Goal: Task Accomplishment & Management: Complete application form

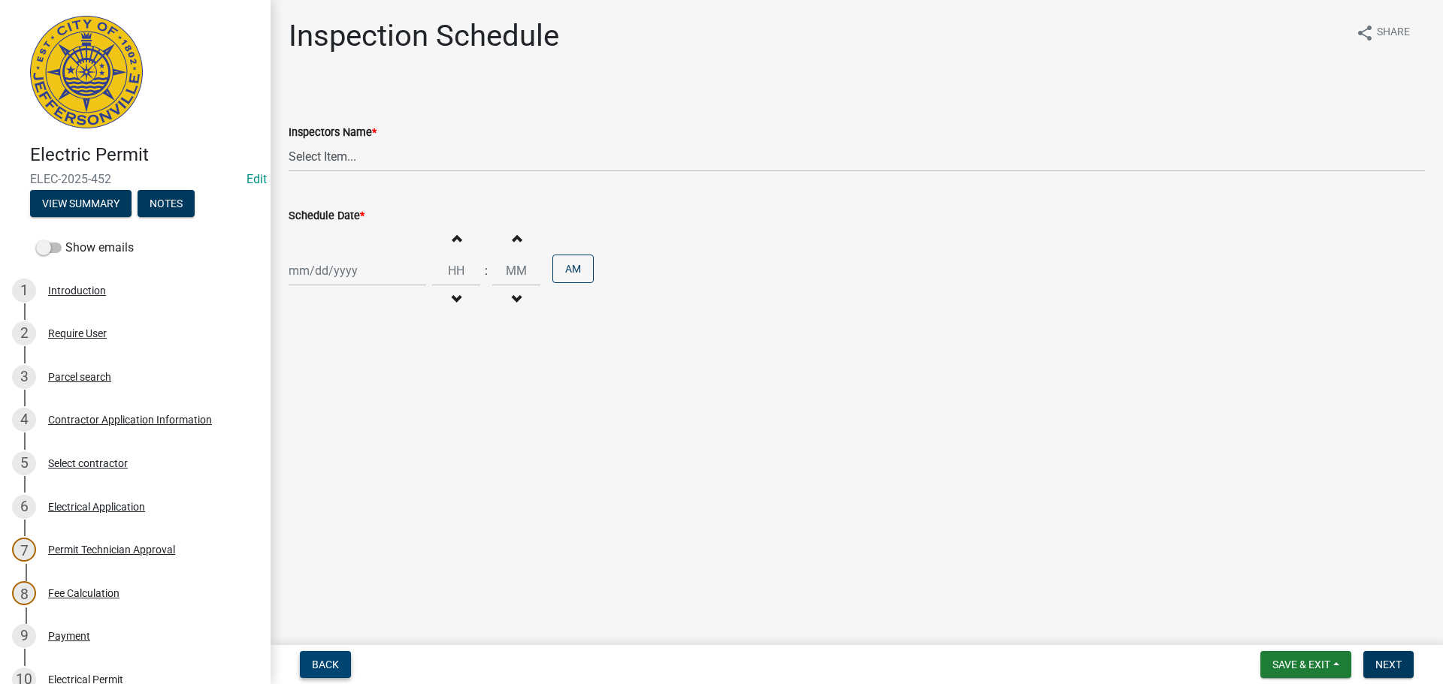
click at [316, 663] on span "Back" at bounding box center [325, 665] width 27 height 12
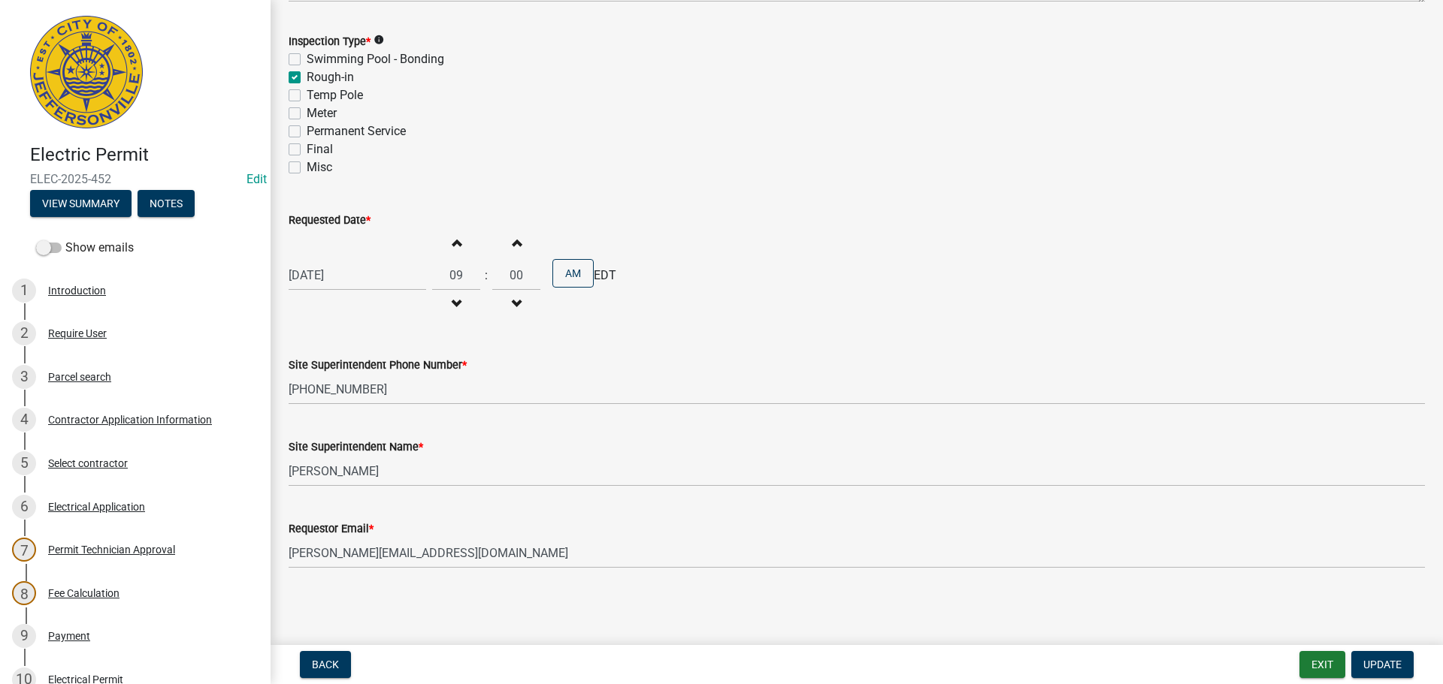
scroll to position [330, 0]
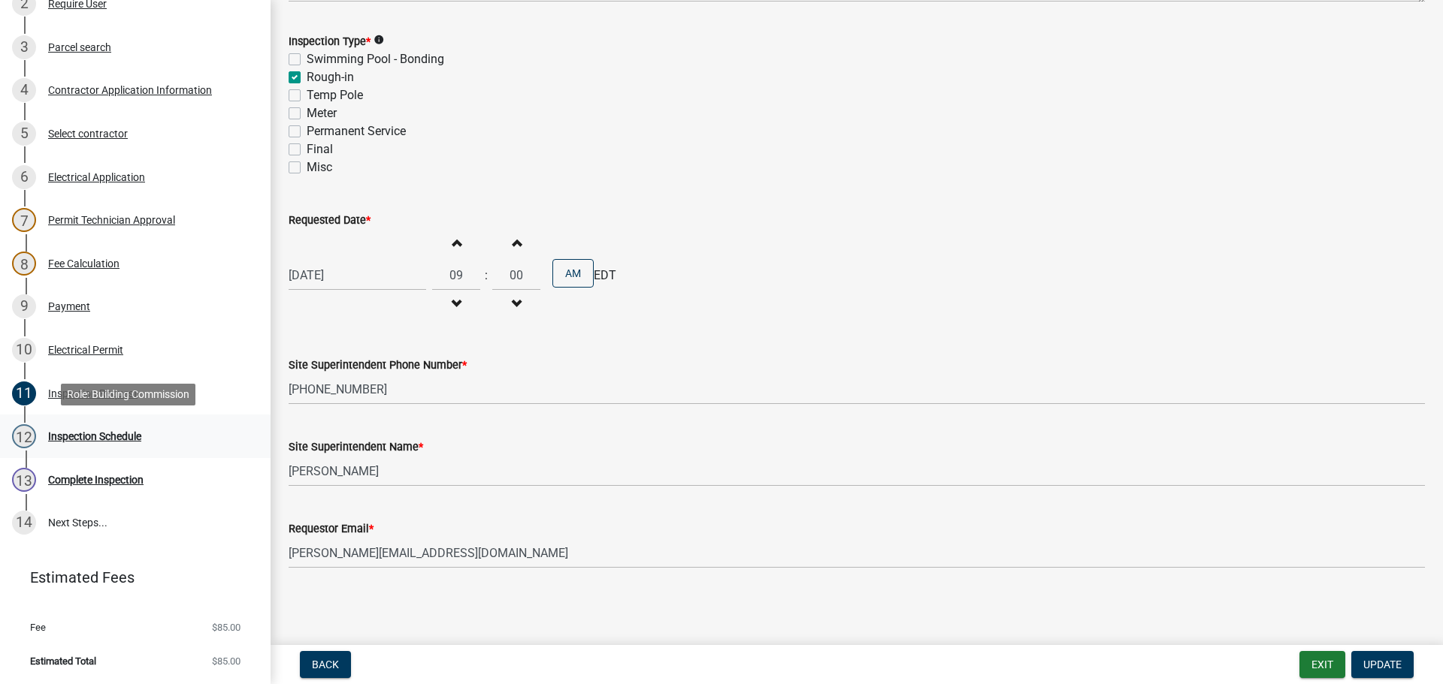
click at [86, 435] on div "Inspection Schedule" at bounding box center [94, 436] width 93 height 11
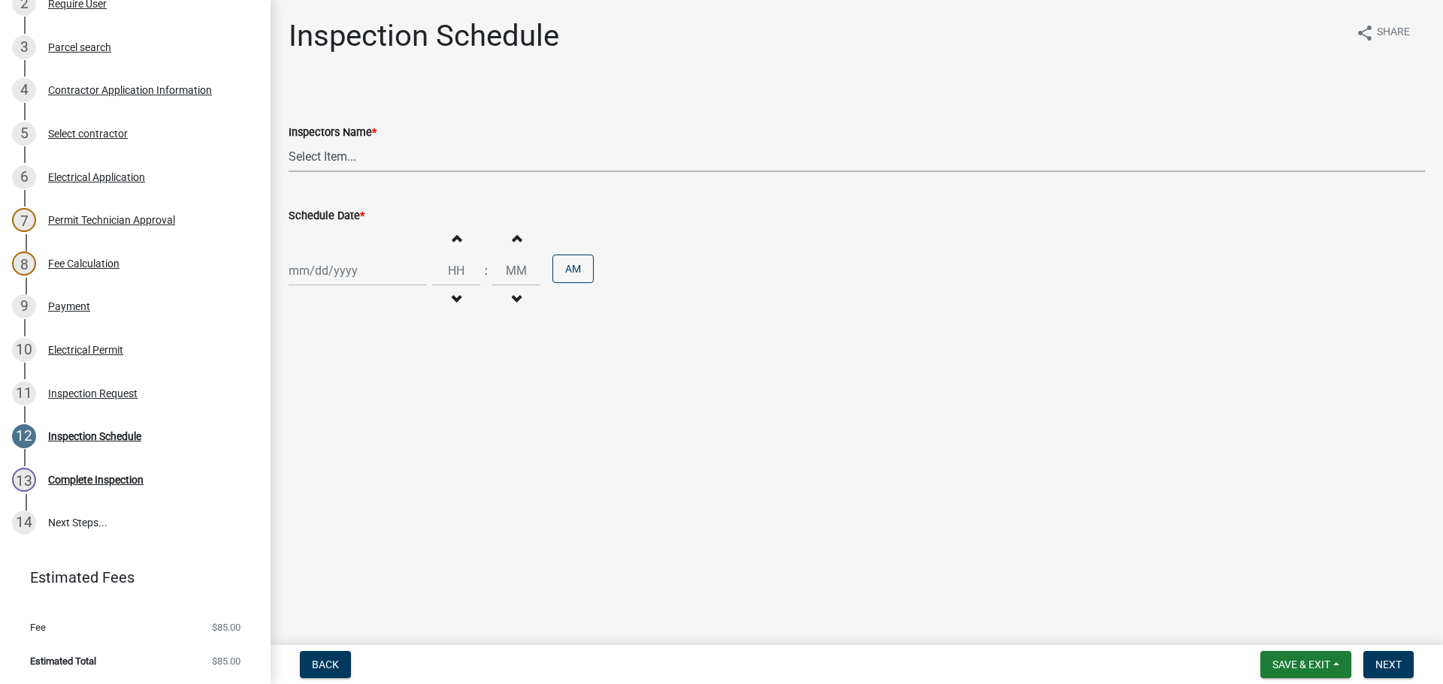
click at [320, 153] on select "Select Item... [PERSON_NAME] ([PERSON_NAME]) [PERSON_NAME] ([PERSON_NAME]) mkru…" at bounding box center [857, 156] width 1136 height 31
select select "36a8b8f0-2ef8-43e9-ae06-718f51af8d36"
click at [289, 141] on select "Select Item... [PERSON_NAME] ([PERSON_NAME]) [PERSON_NAME] ([PERSON_NAME]) mkru…" at bounding box center [857, 156] width 1136 height 31
click at [325, 270] on div at bounding box center [357, 270] width 137 height 31
select select "10"
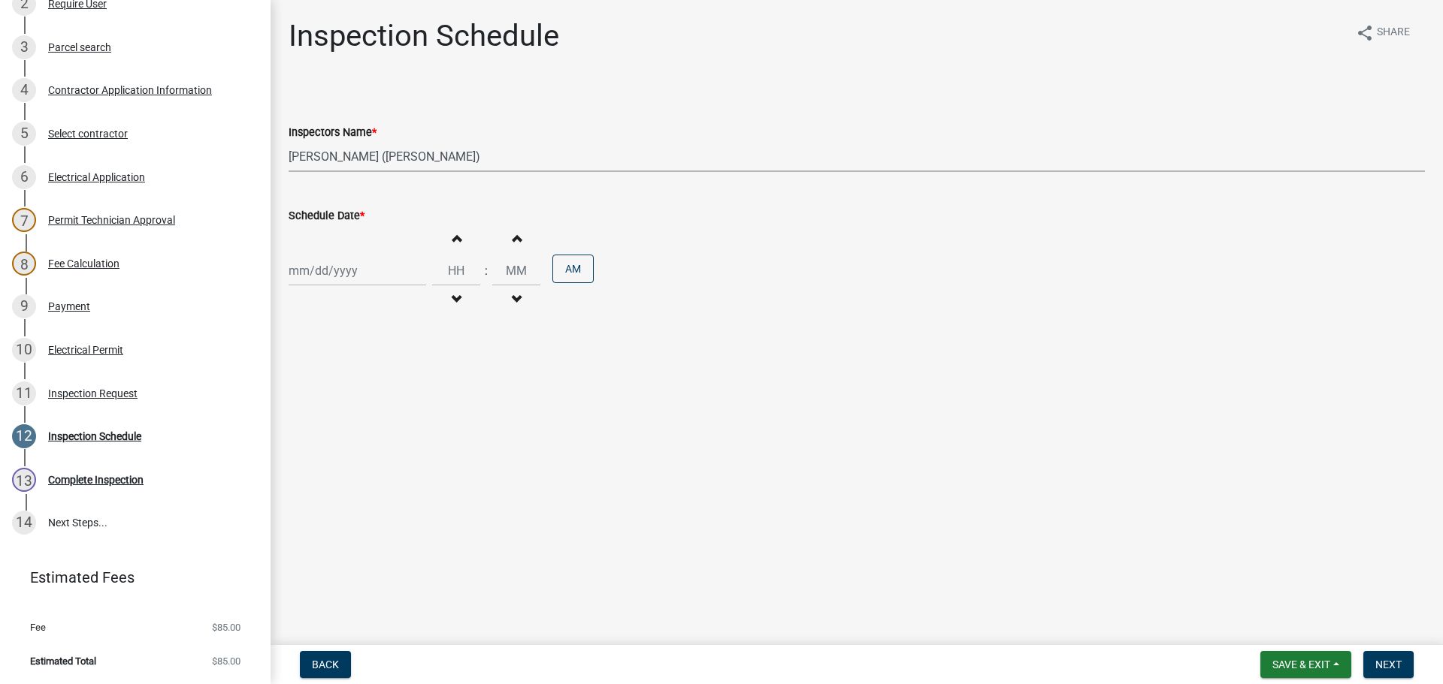
select select "2025"
click at [396, 373] on div "10" at bounding box center [400, 375] width 24 height 24
type input "[DATE]"
click at [1398, 663] on span "Next" at bounding box center [1388, 665] width 26 height 12
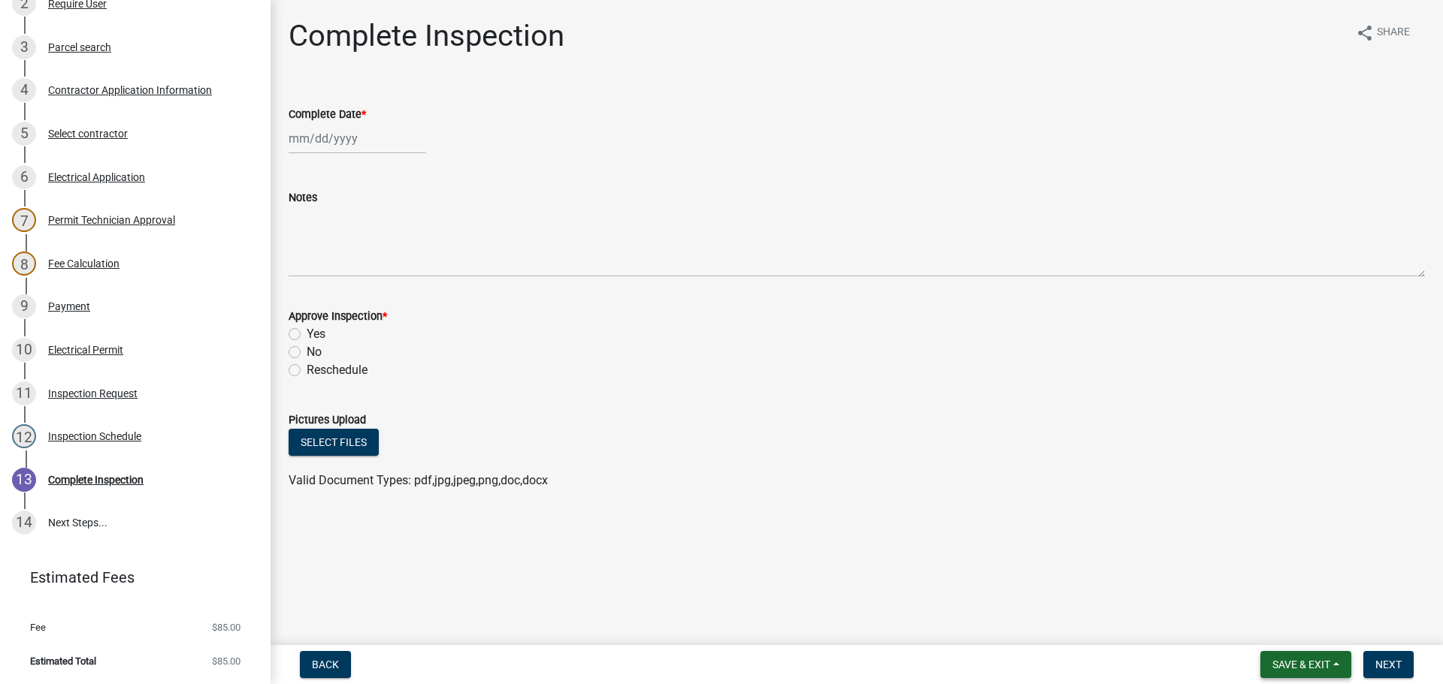
click at [1301, 672] on button "Save & Exit" at bounding box center [1305, 664] width 91 height 27
click at [1274, 626] on button "Save & Exit" at bounding box center [1291, 626] width 120 height 36
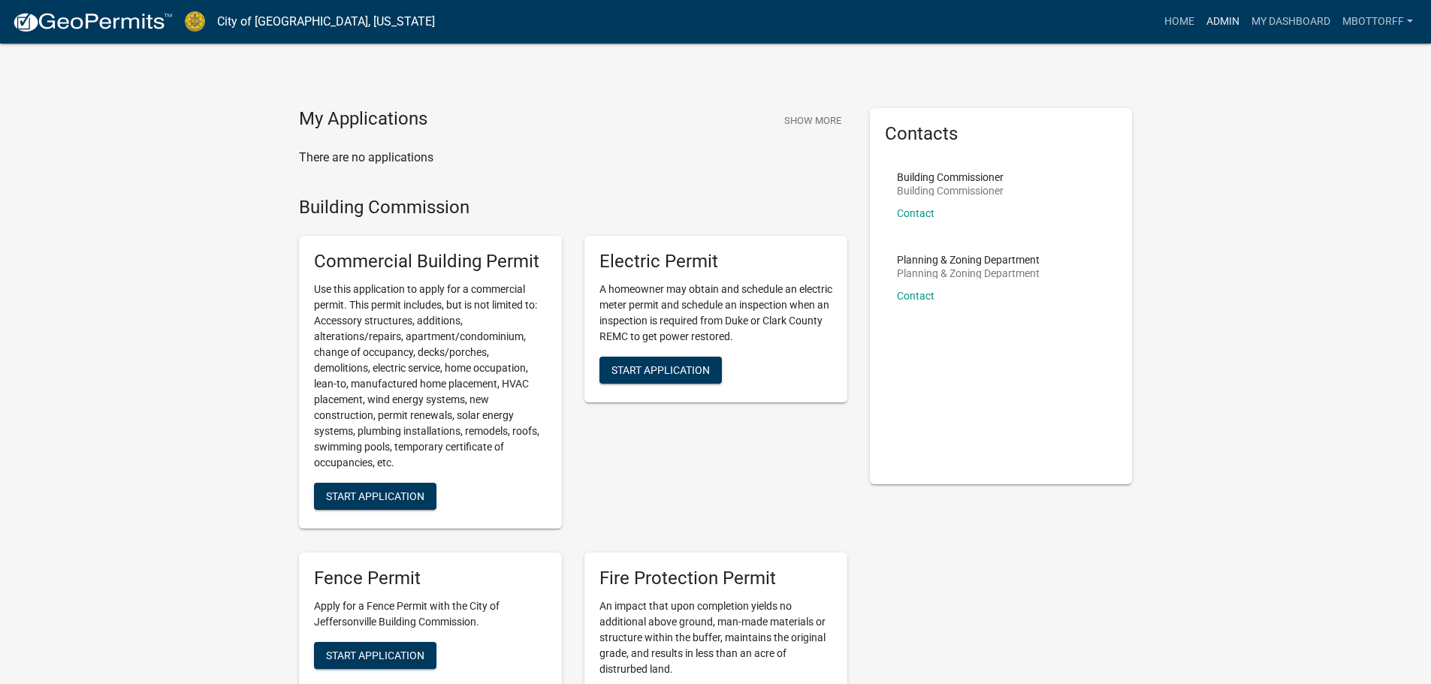
click at [1219, 22] on link "Admin" at bounding box center [1223, 22] width 45 height 29
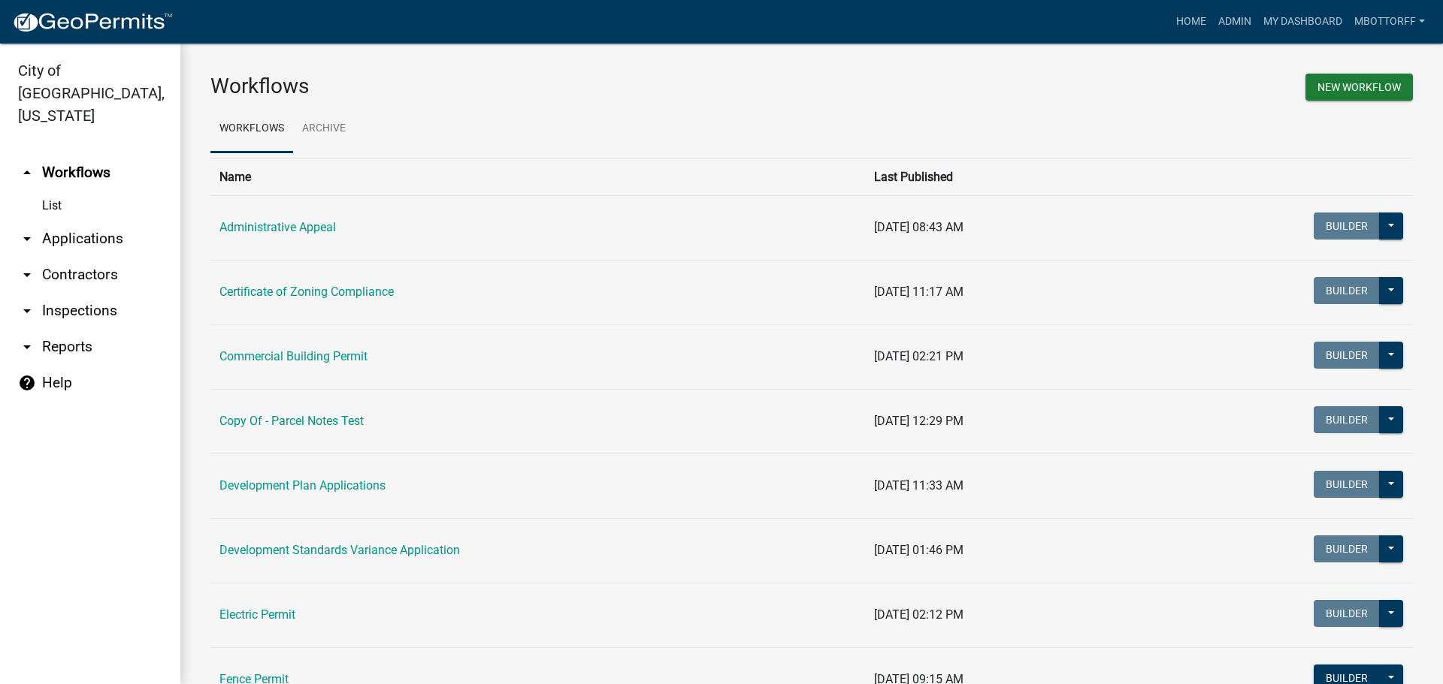
click at [70, 221] on link "arrow_drop_down Applications" at bounding box center [90, 239] width 180 height 36
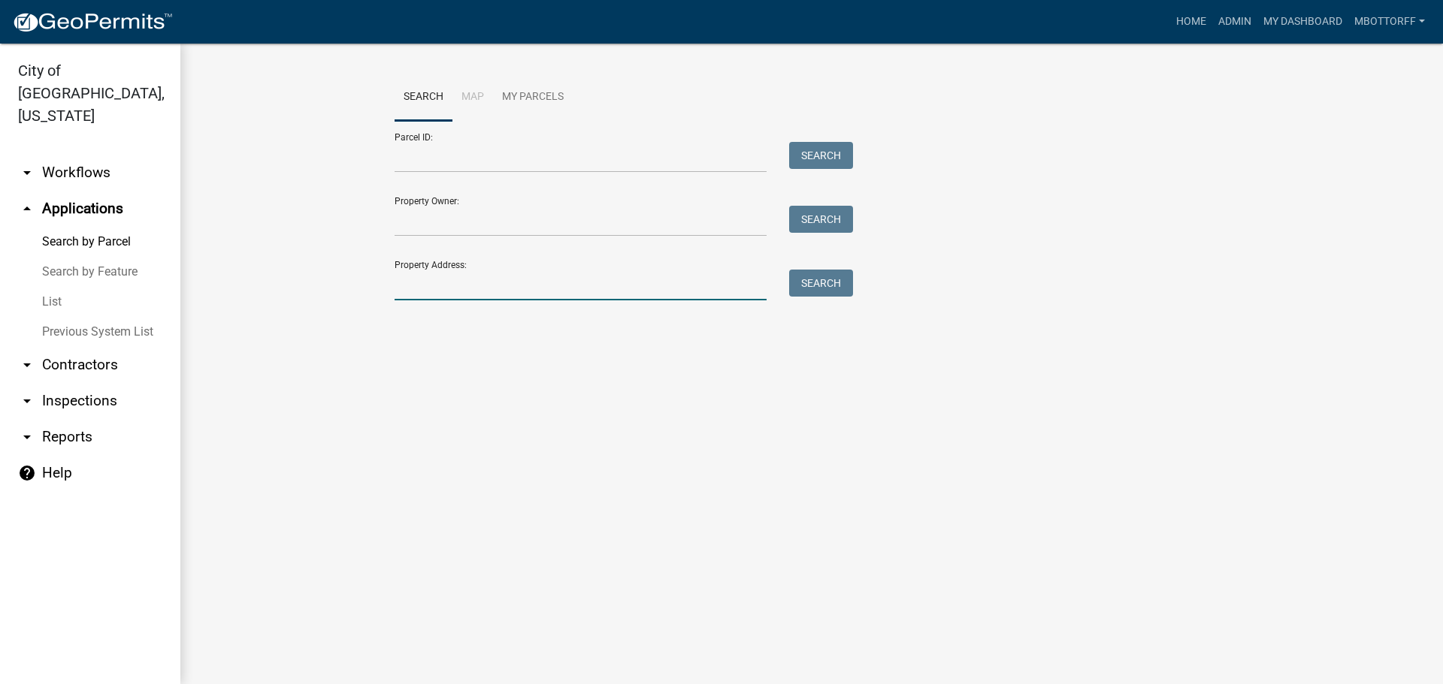
click at [452, 282] on input "Property Address:" at bounding box center [580, 285] width 372 height 31
click at [391, 161] on div at bounding box center [580, 157] width 394 height 31
click at [404, 157] on input "Parcel ID:" at bounding box center [580, 157] width 372 height 31
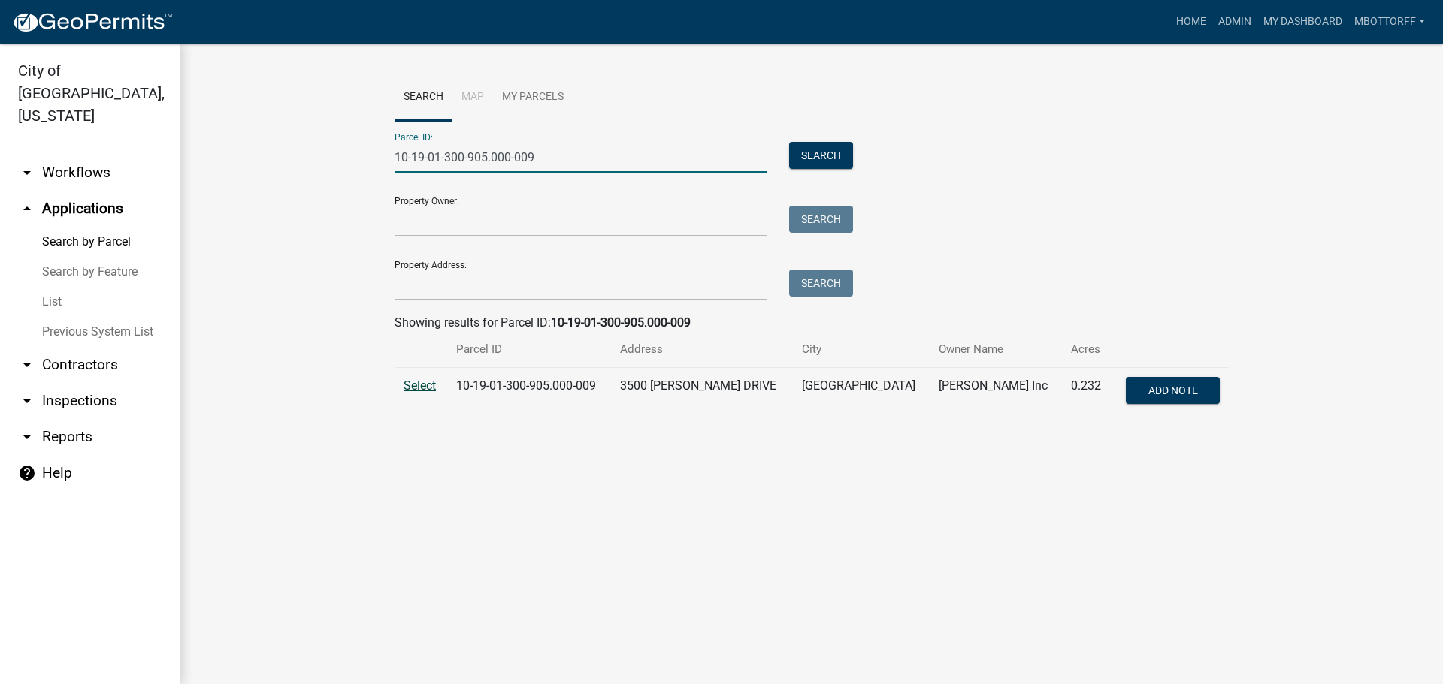
type input "10-19-01-300-905.000-009"
click at [422, 385] on span "Select" at bounding box center [419, 386] width 32 height 14
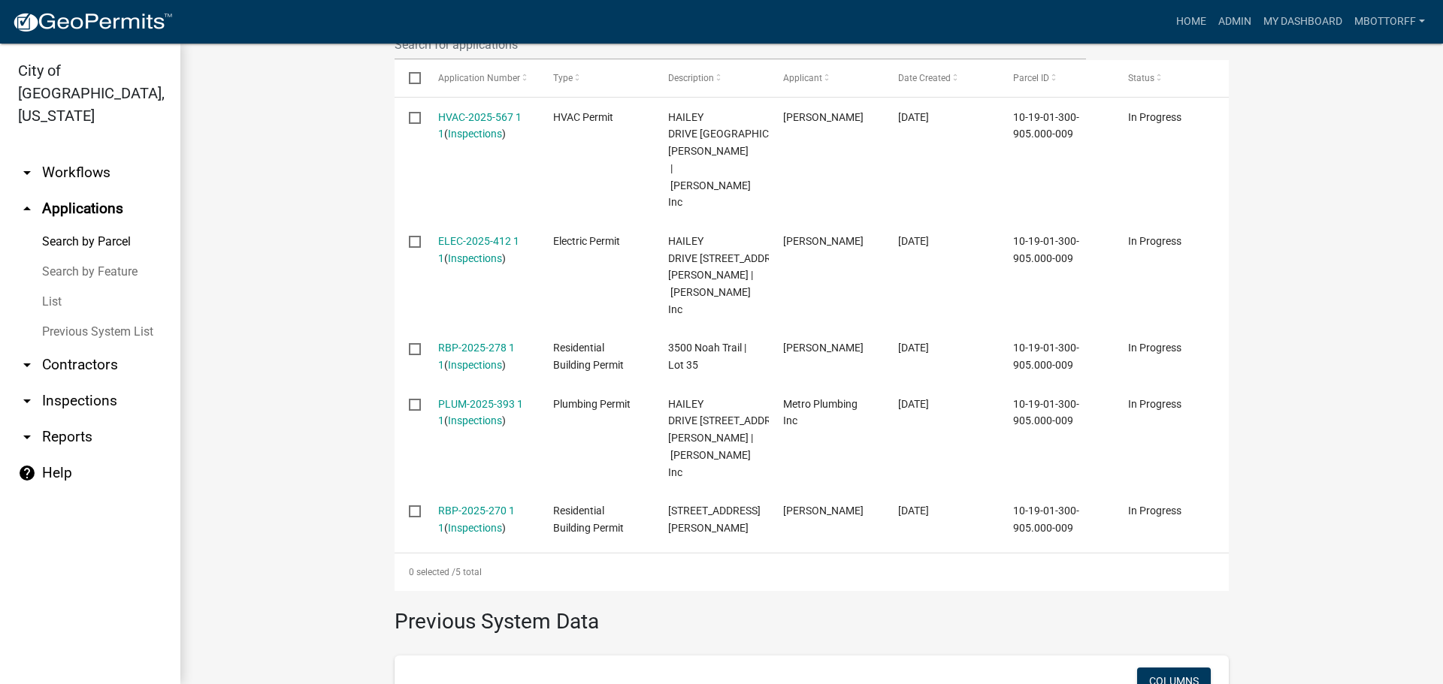
scroll to position [526, 0]
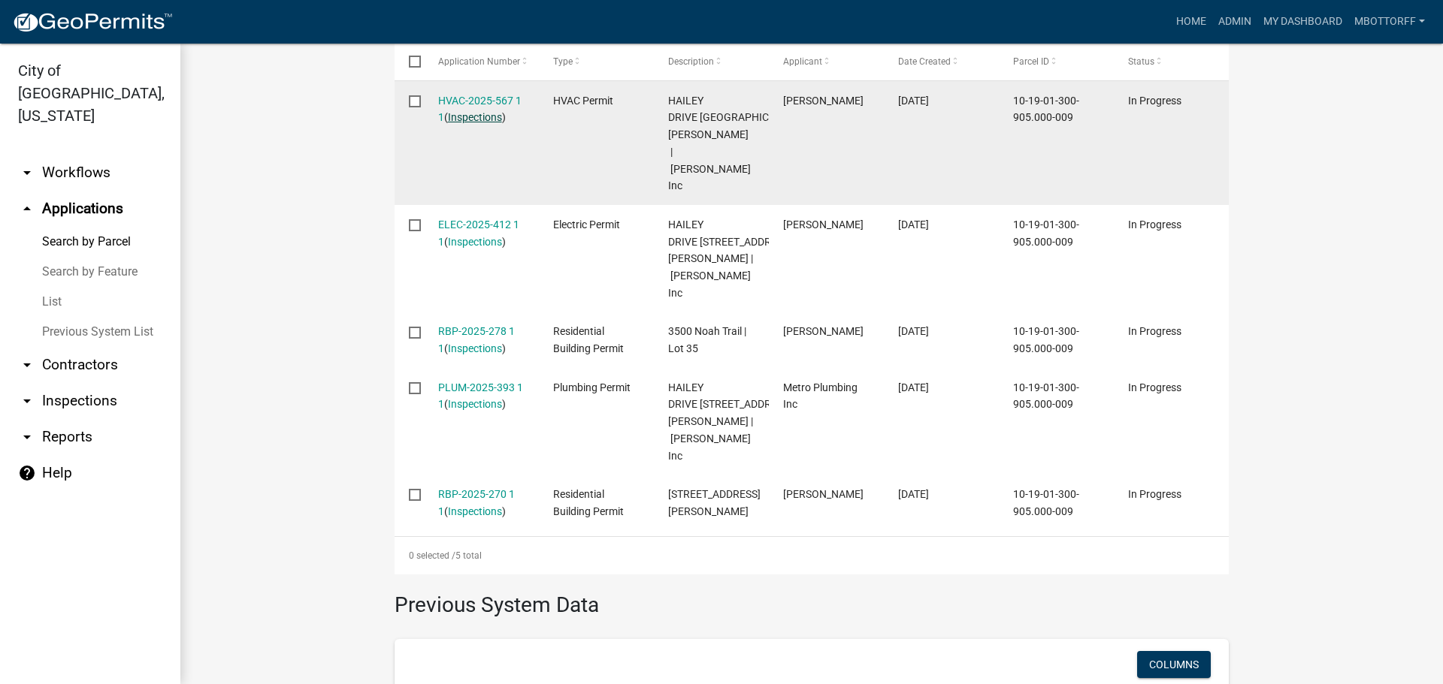
click at [470, 117] on link "Inspections" at bounding box center [475, 117] width 54 height 12
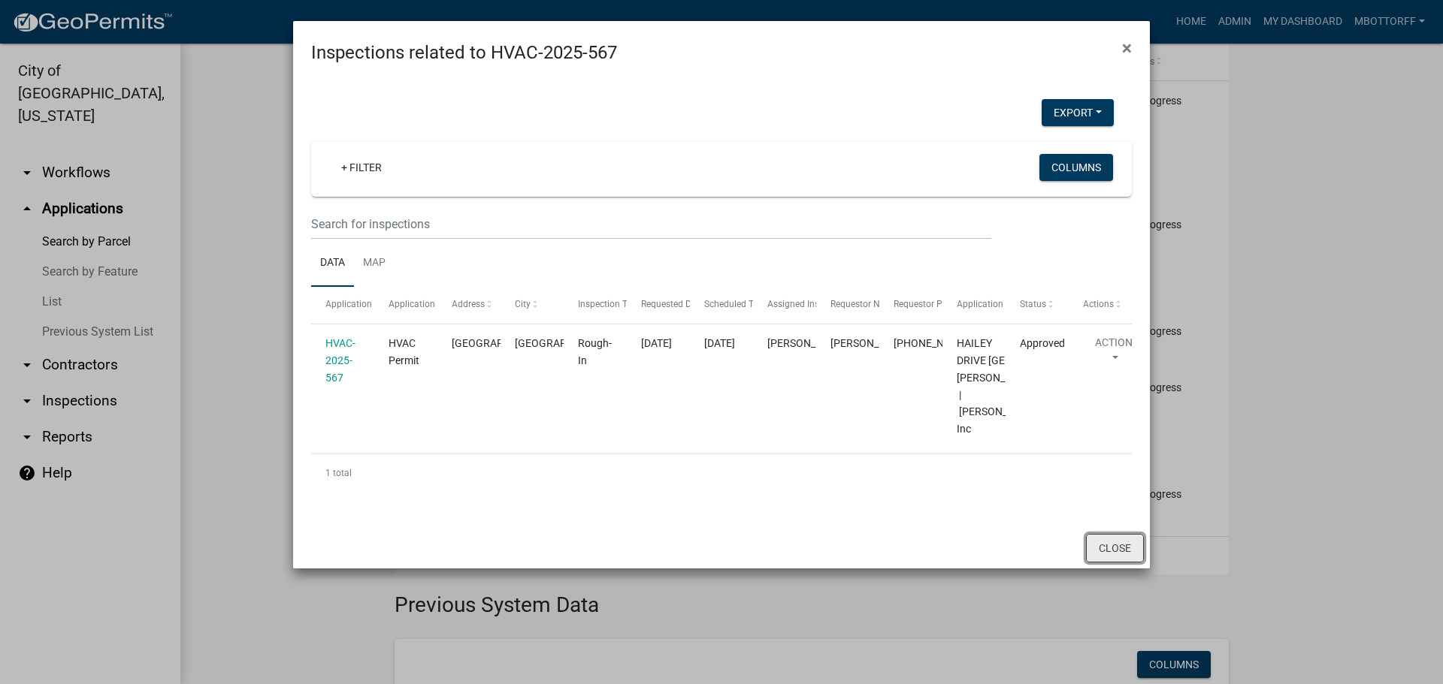
click at [1098, 563] on button "Close" at bounding box center [1115, 548] width 58 height 29
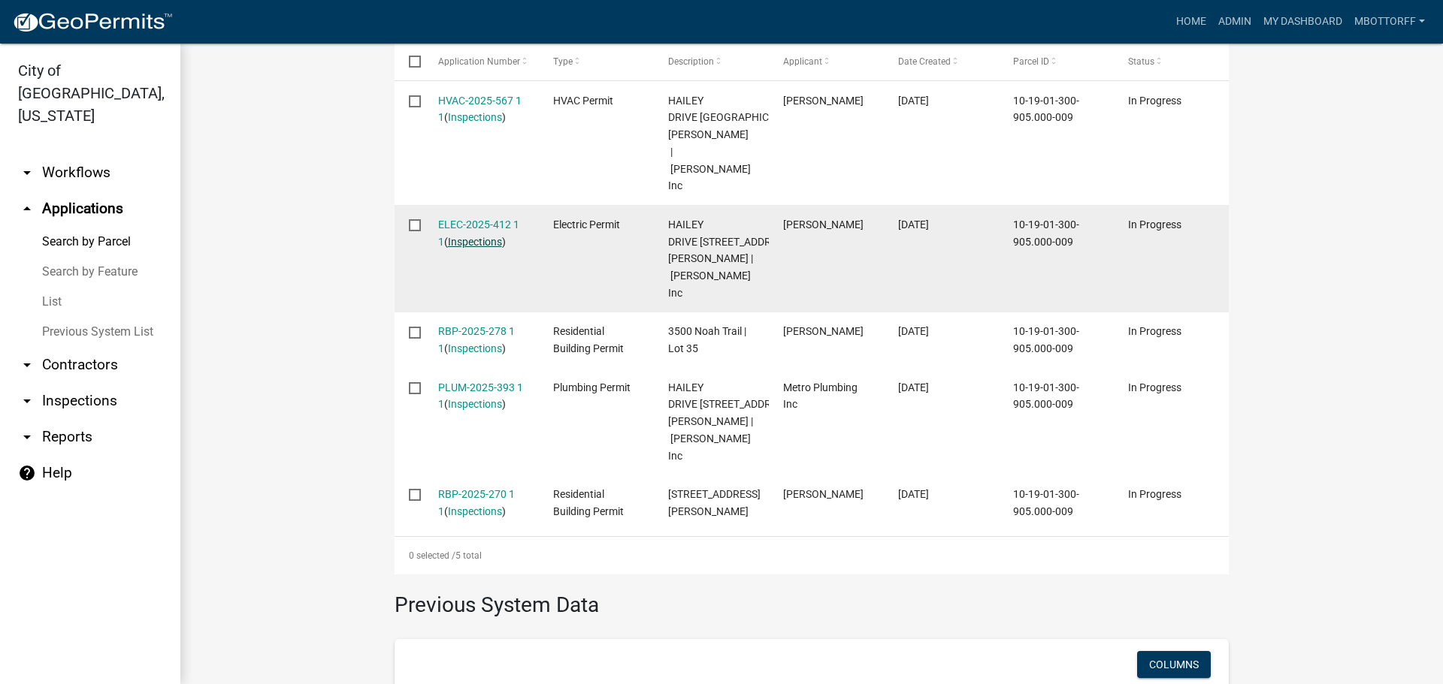
click at [464, 236] on link "Inspections" at bounding box center [475, 242] width 54 height 12
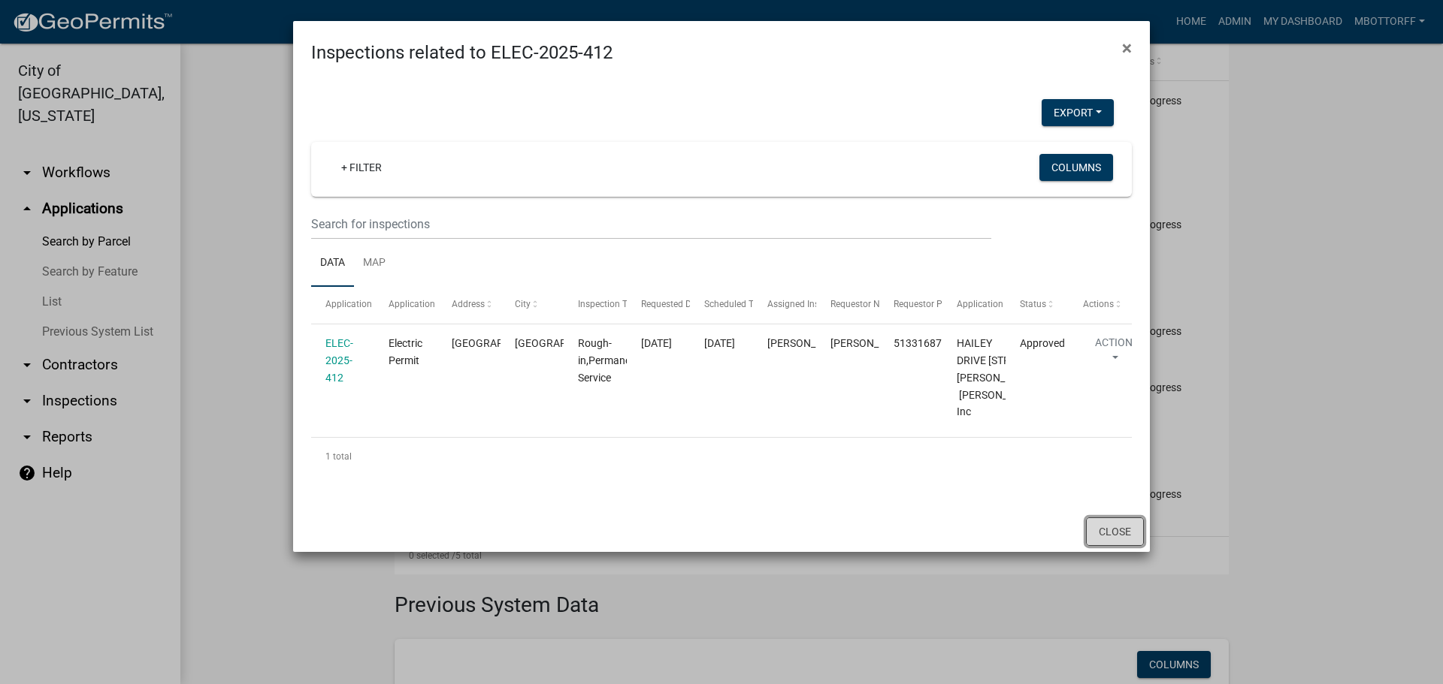
click at [1103, 546] on button "Close" at bounding box center [1115, 532] width 58 height 29
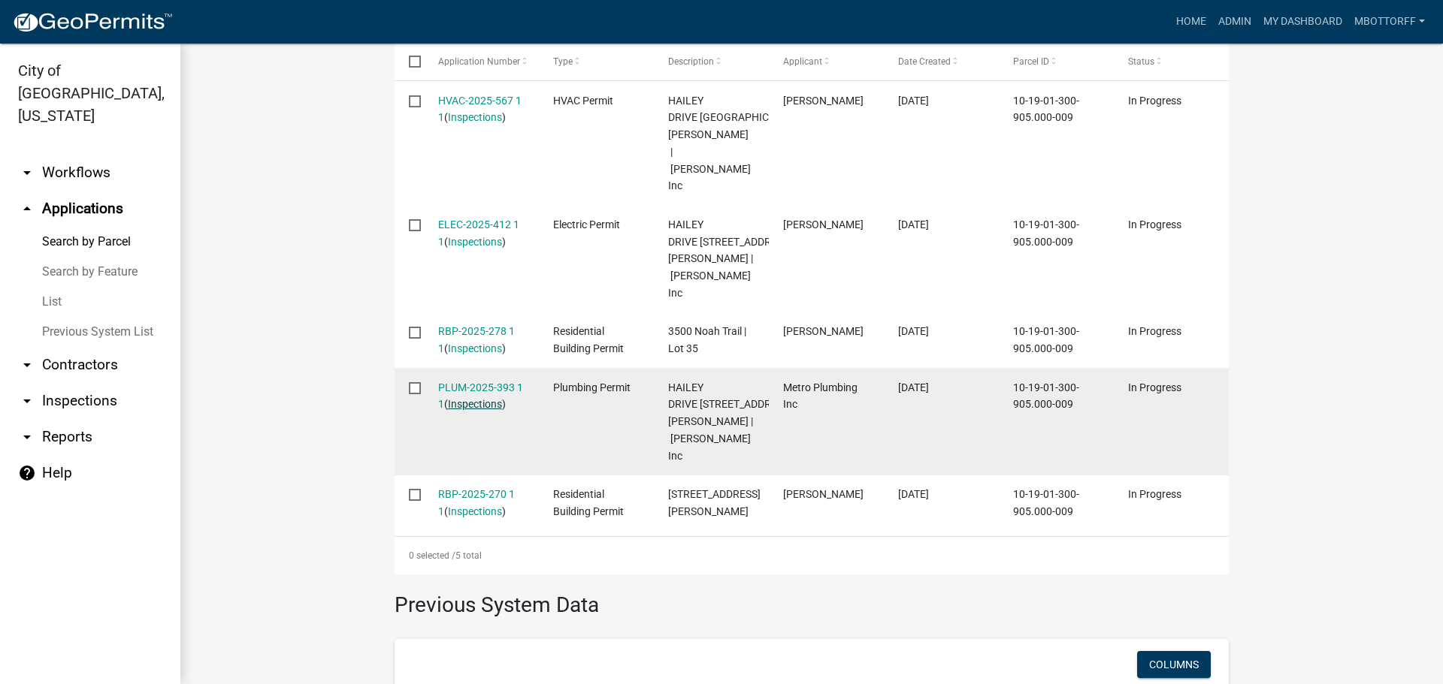
click at [466, 398] on link "Inspections" at bounding box center [475, 404] width 54 height 12
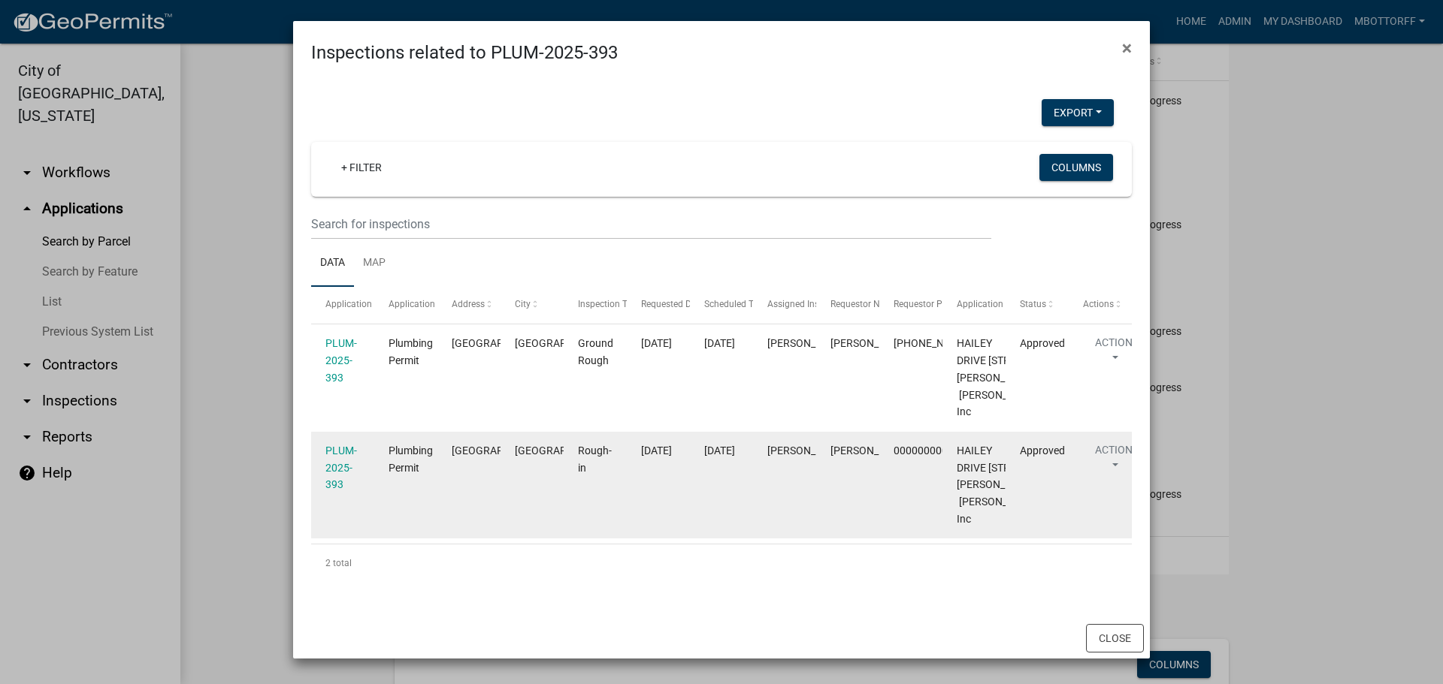
scroll to position [132, 0]
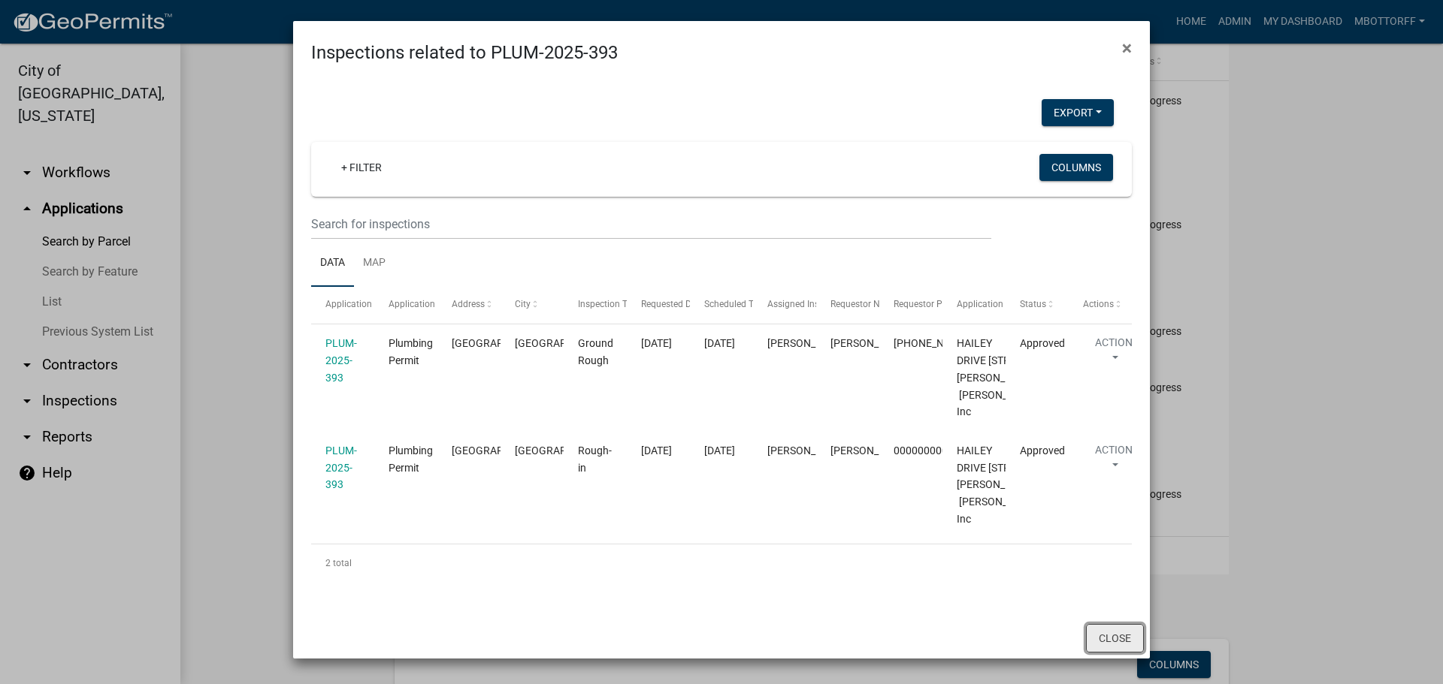
click at [1111, 640] on button "Close" at bounding box center [1115, 638] width 58 height 29
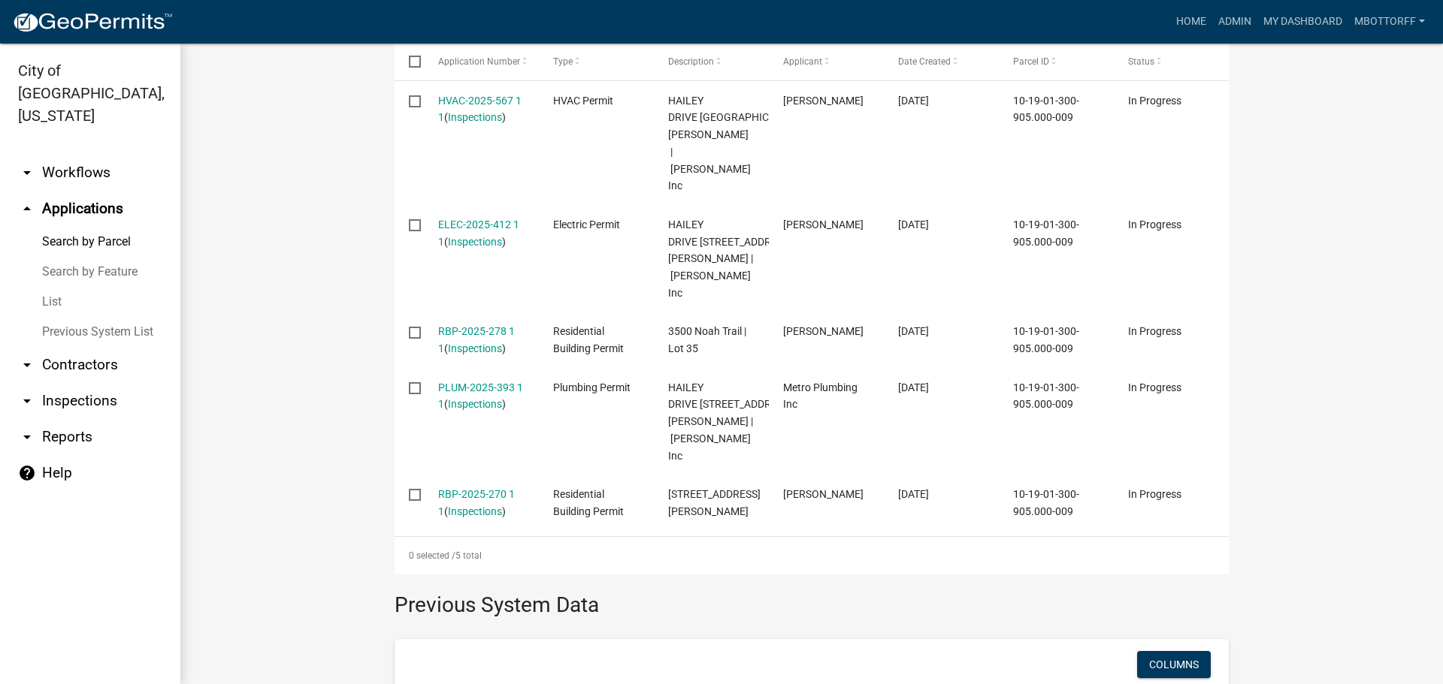
click at [57, 287] on link "List" at bounding box center [90, 302] width 180 height 30
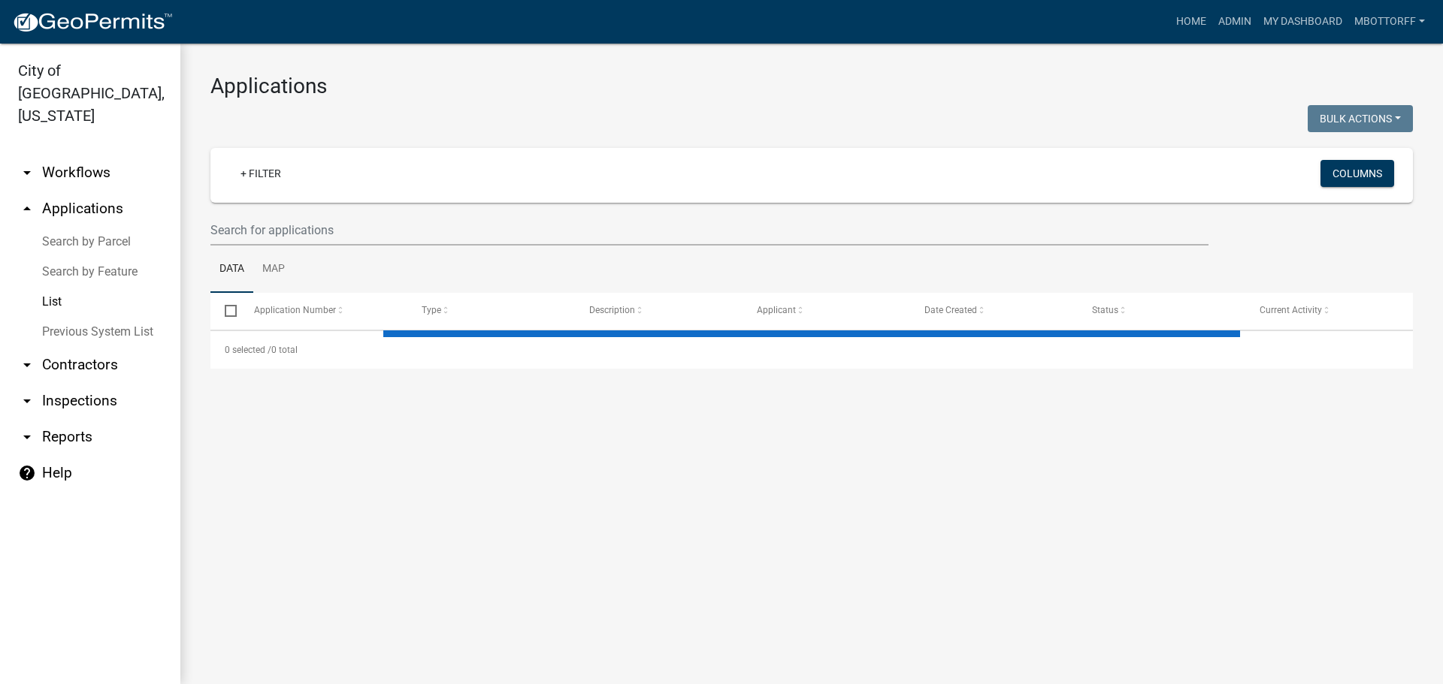
click at [62, 383] on link "arrow_drop_down Inspections" at bounding box center [90, 401] width 180 height 36
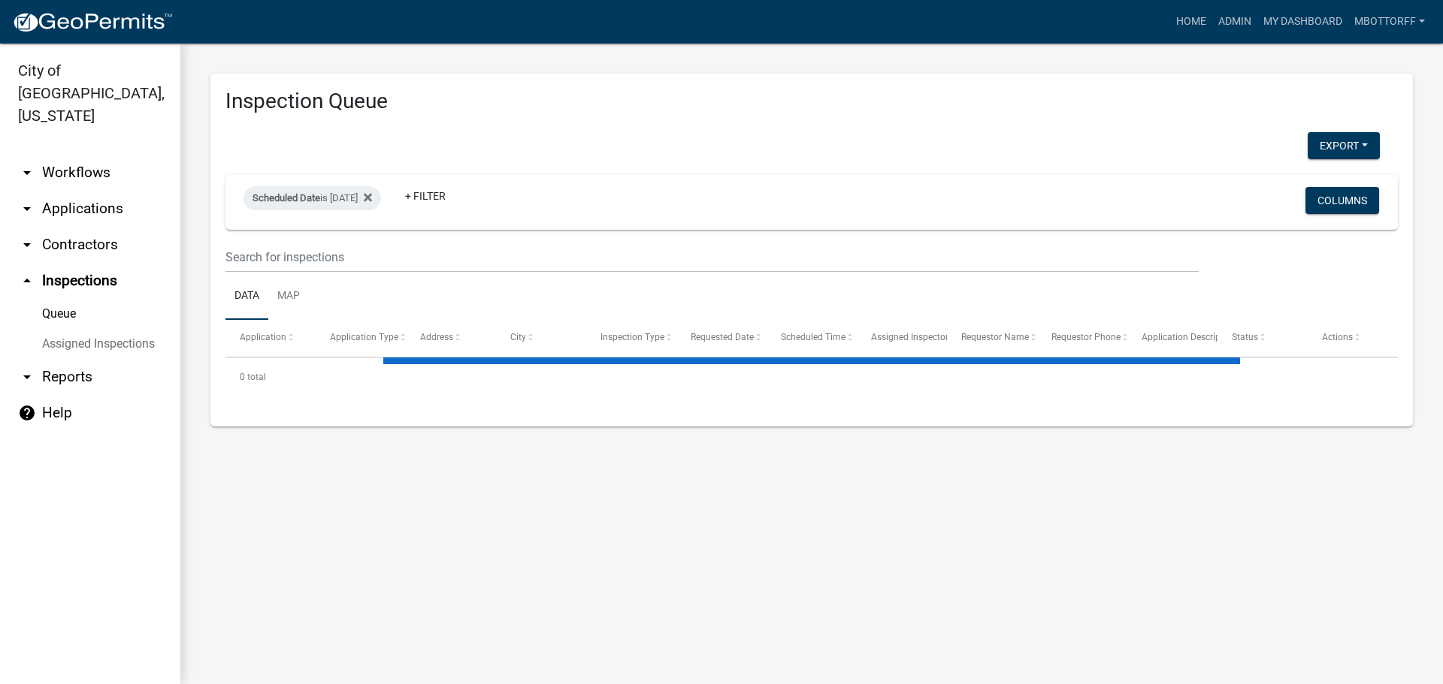
select select "3: 100"
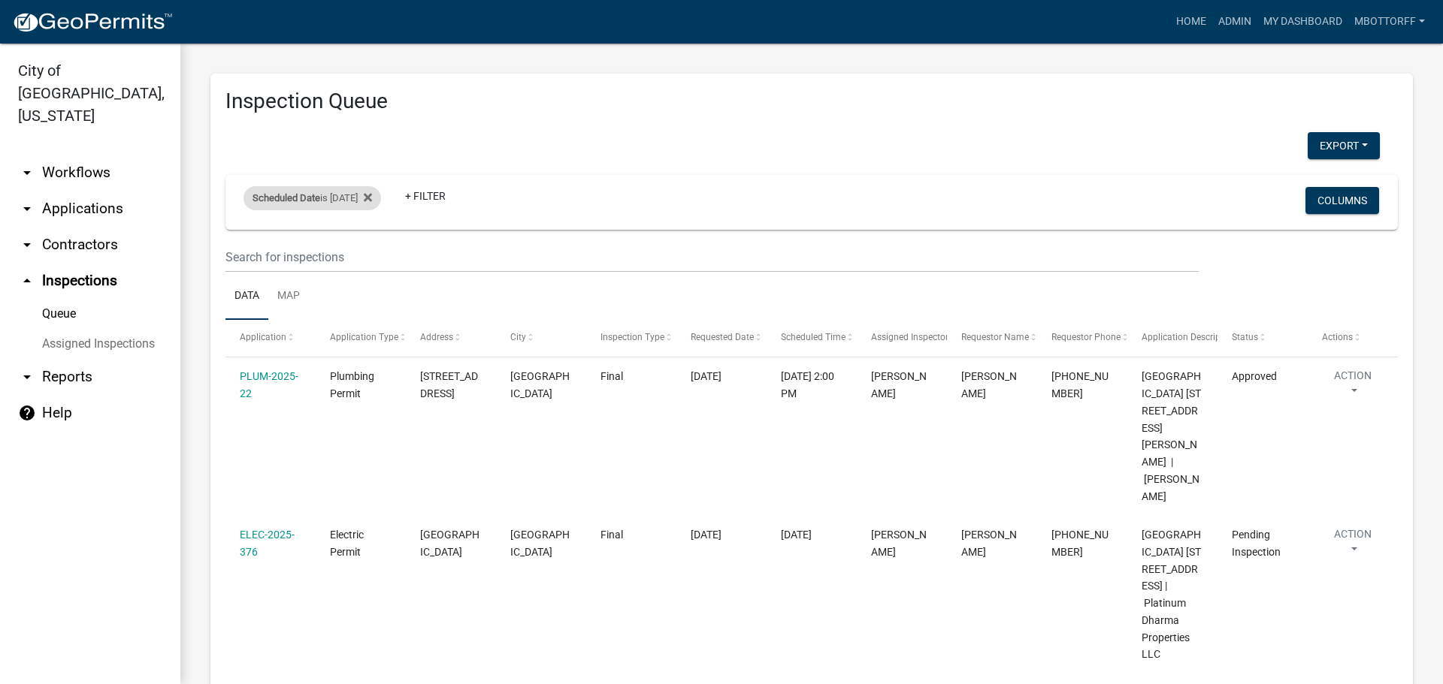
click at [355, 198] on div "Scheduled Date is 10/09/2025" at bounding box center [311, 198] width 137 height 24
click at [368, 252] on input "2025-10-09" at bounding box center [325, 254] width 105 height 31
type input "2025-10-10"
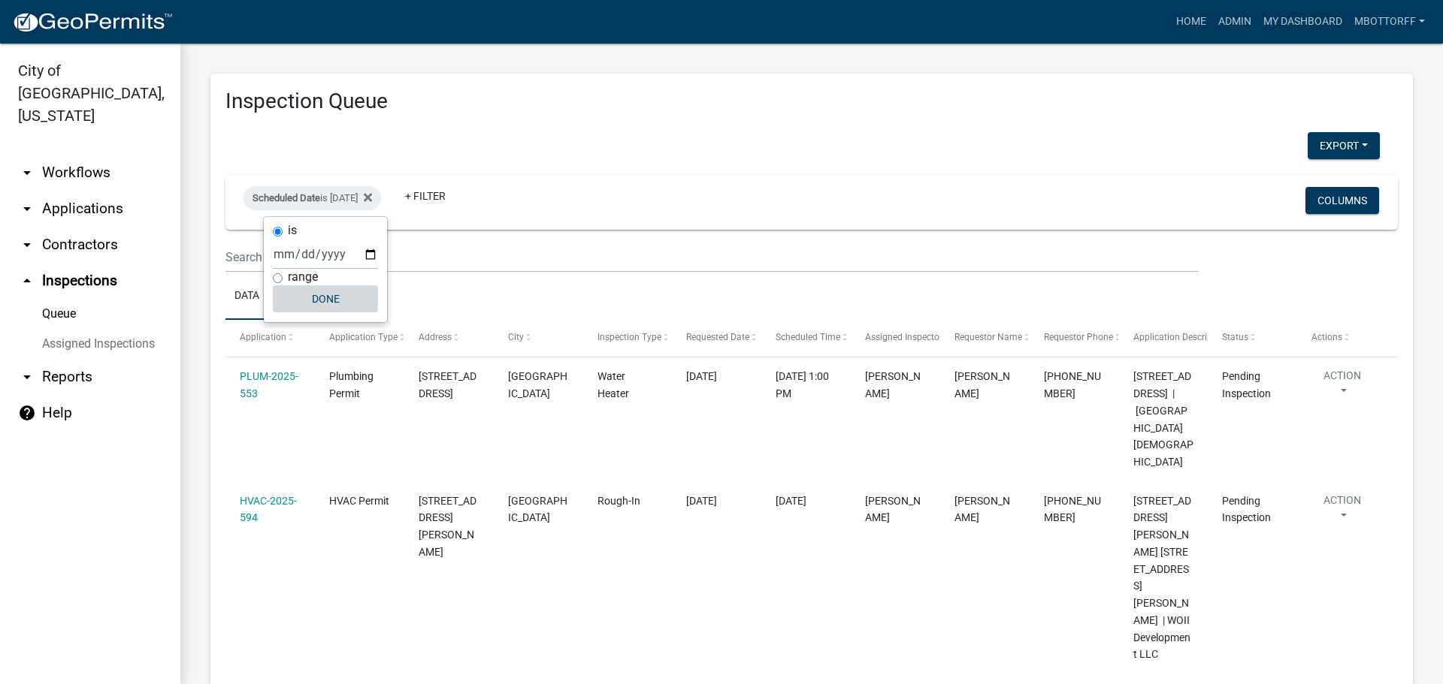
click at [325, 298] on button "Done" at bounding box center [325, 299] width 105 height 27
click at [1313, 140] on button "Export" at bounding box center [1343, 145] width 72 height 27
click at [1272, 180] on button "Excel Format (.xlsx)" at bounding box center [1309, 185] width 141 height 36
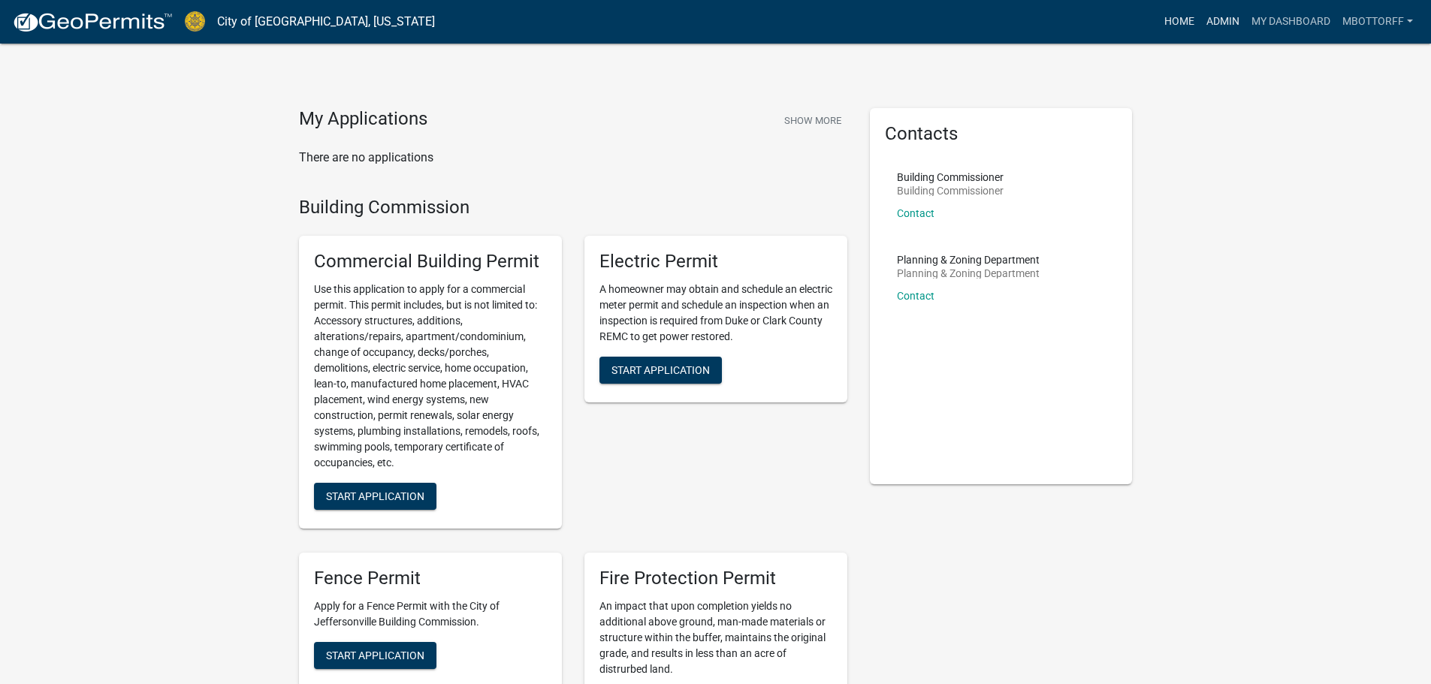
drag, startPoint x: 1216, startPoint y: 23, endPoint x: 1162, endPoint y: 26, distance: 53.5
click at [1216, 23] on link "Admin" at bounding box center [1223, 22] width 45 height 29
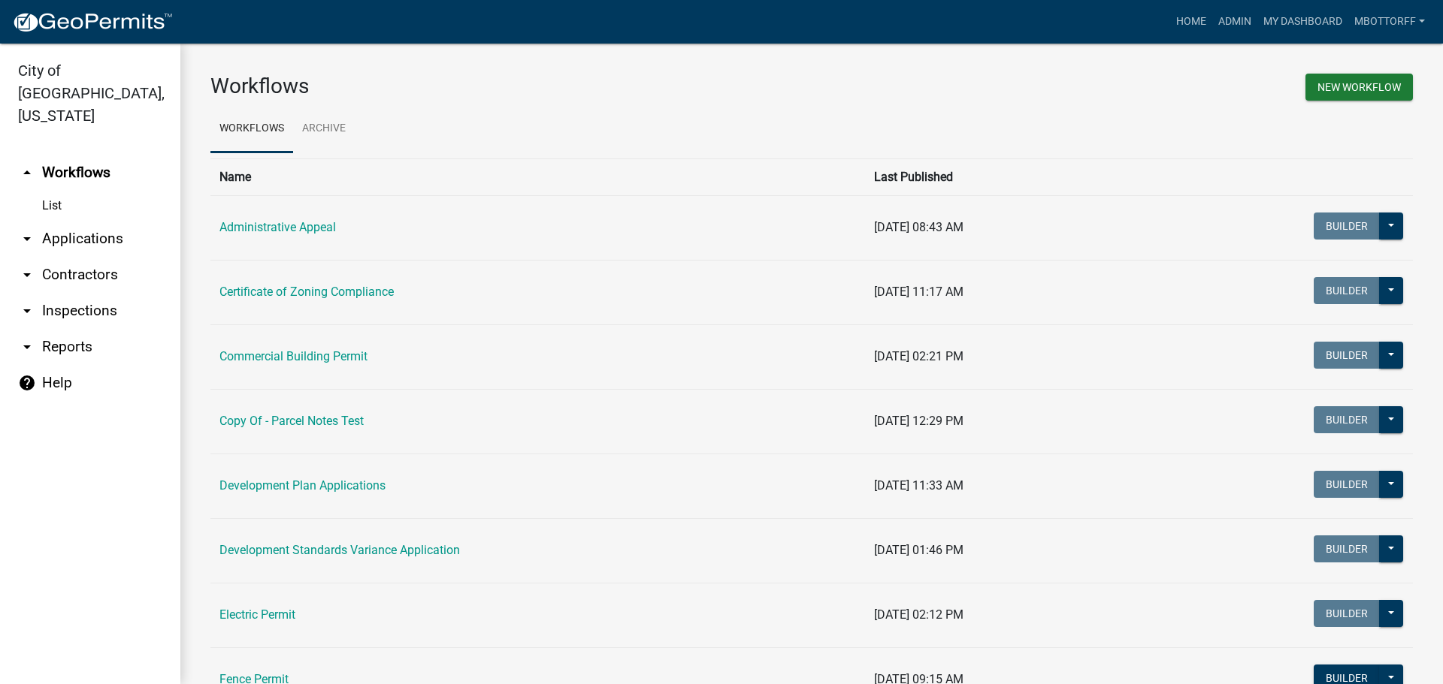
click at [90, 221] on link "arrow_drop_down Applications" at bounding box center [90, 239] width 180 height 36
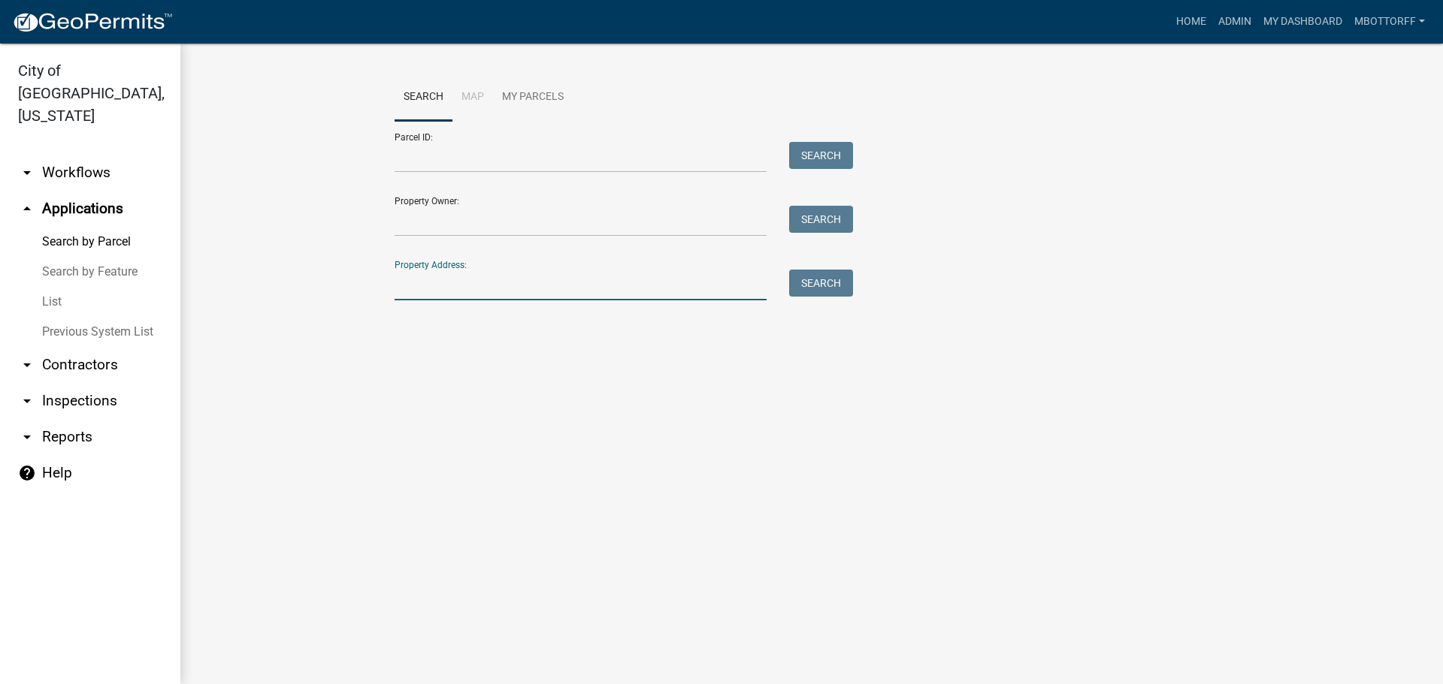
click at [412, 273] on input "Property Address:" at bounding box center [580, 285] width 372 height 31
drag, startPoint x: 57, startPoint y: 275, endPoint x: 93, endPoint y: 267, distance: 36.8
click at [57, 287] on link "List" at bounding box center [90, 302] width 180 height 30
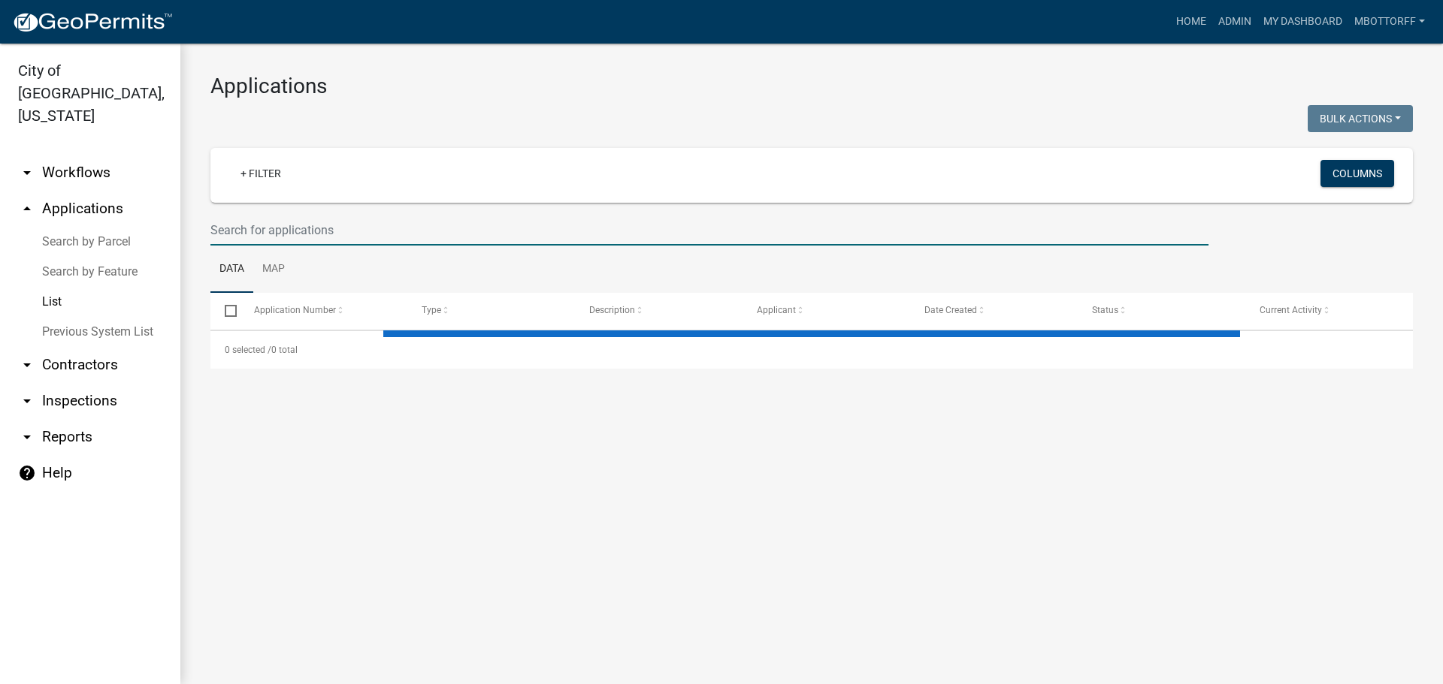
click at [246, 222] on input "text" at bounding box center [709, 230] width 998 height 31
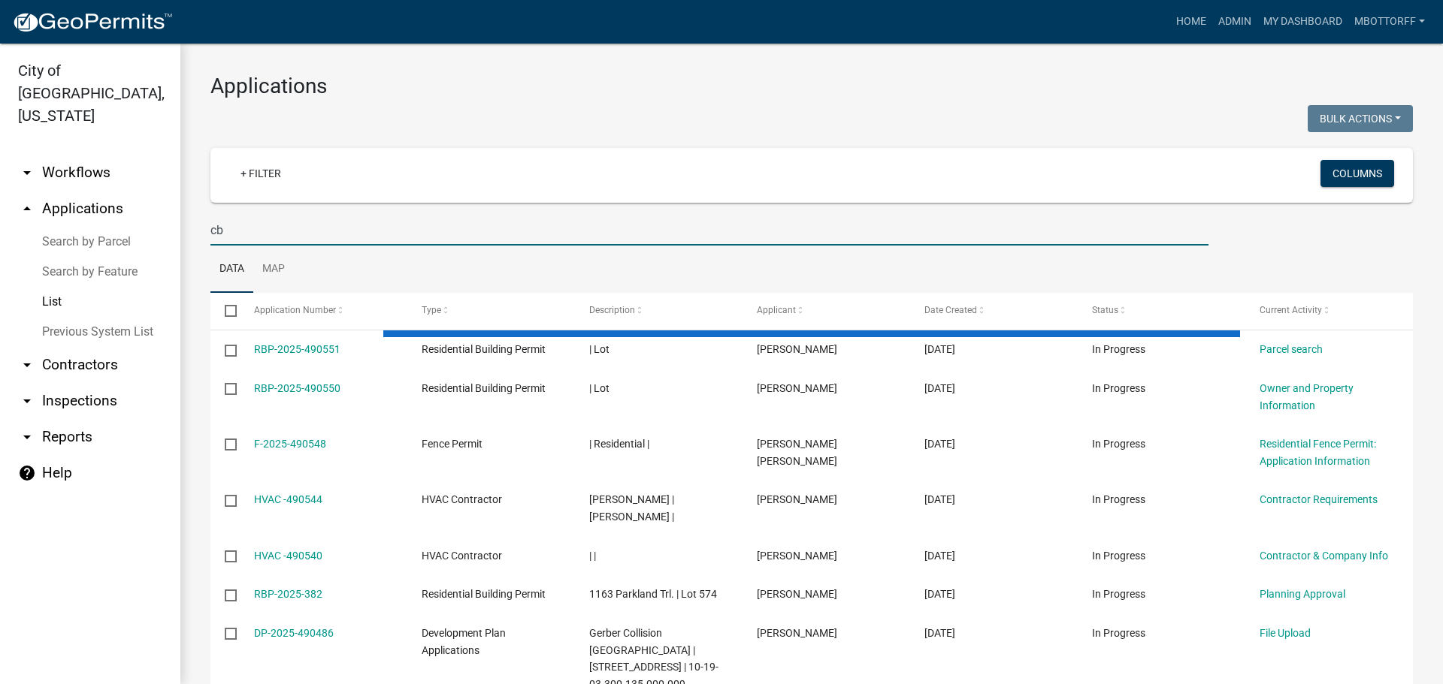
type input "c"
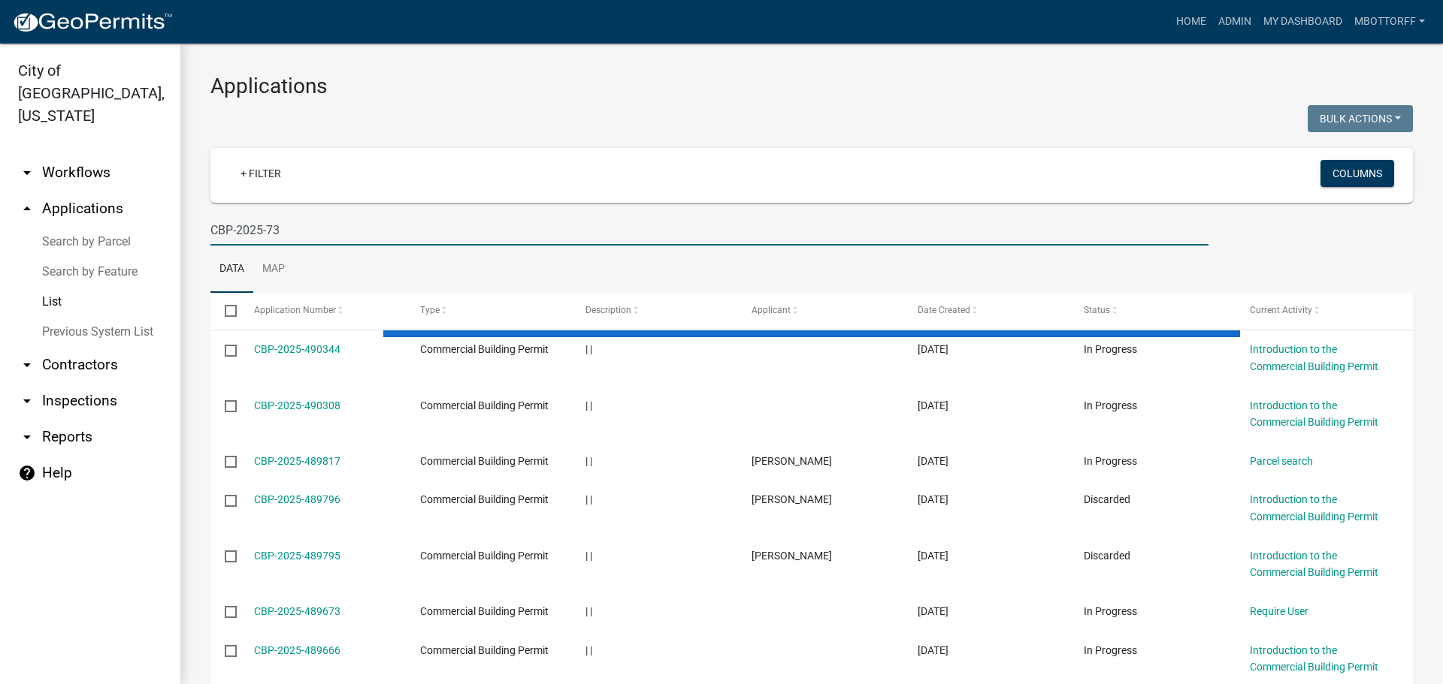
type input "CBP-2025-73"
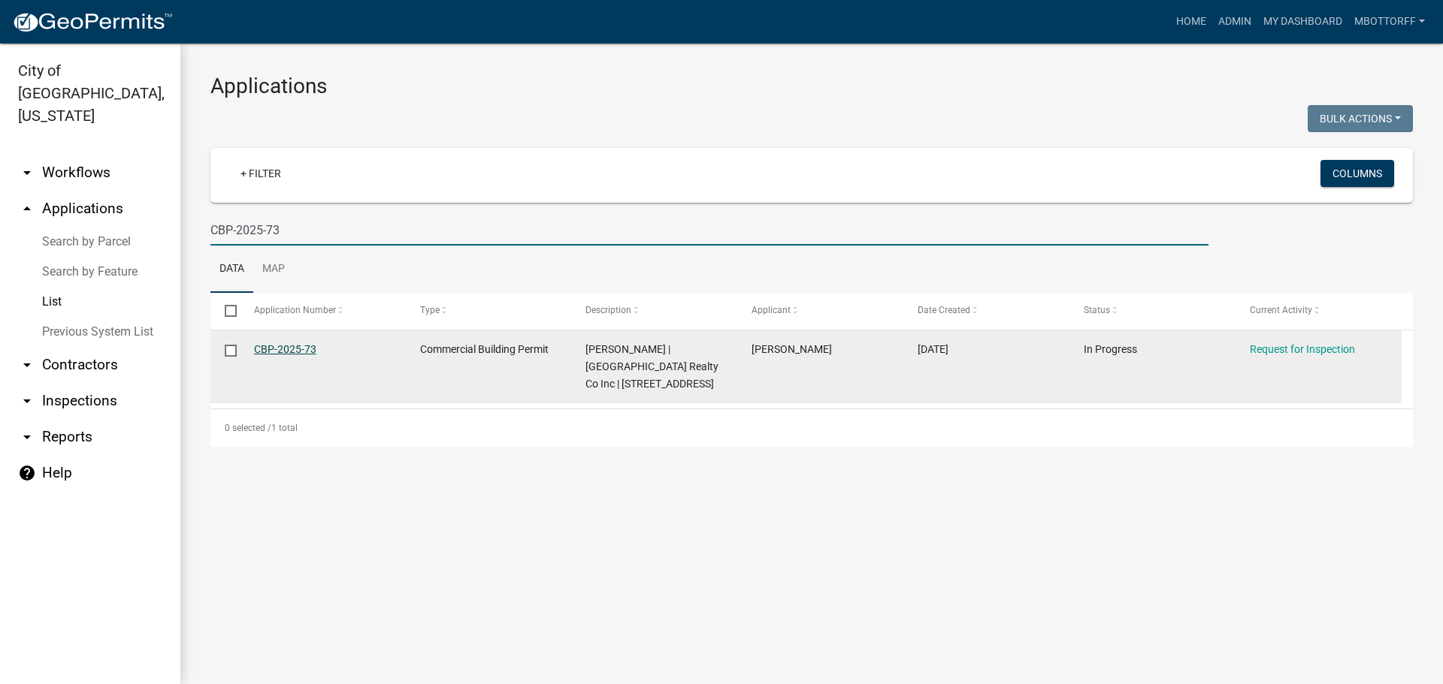
click at [299, 346] on link "CBP-2025-73" at bounding box center [285, 349] width 62 height 12
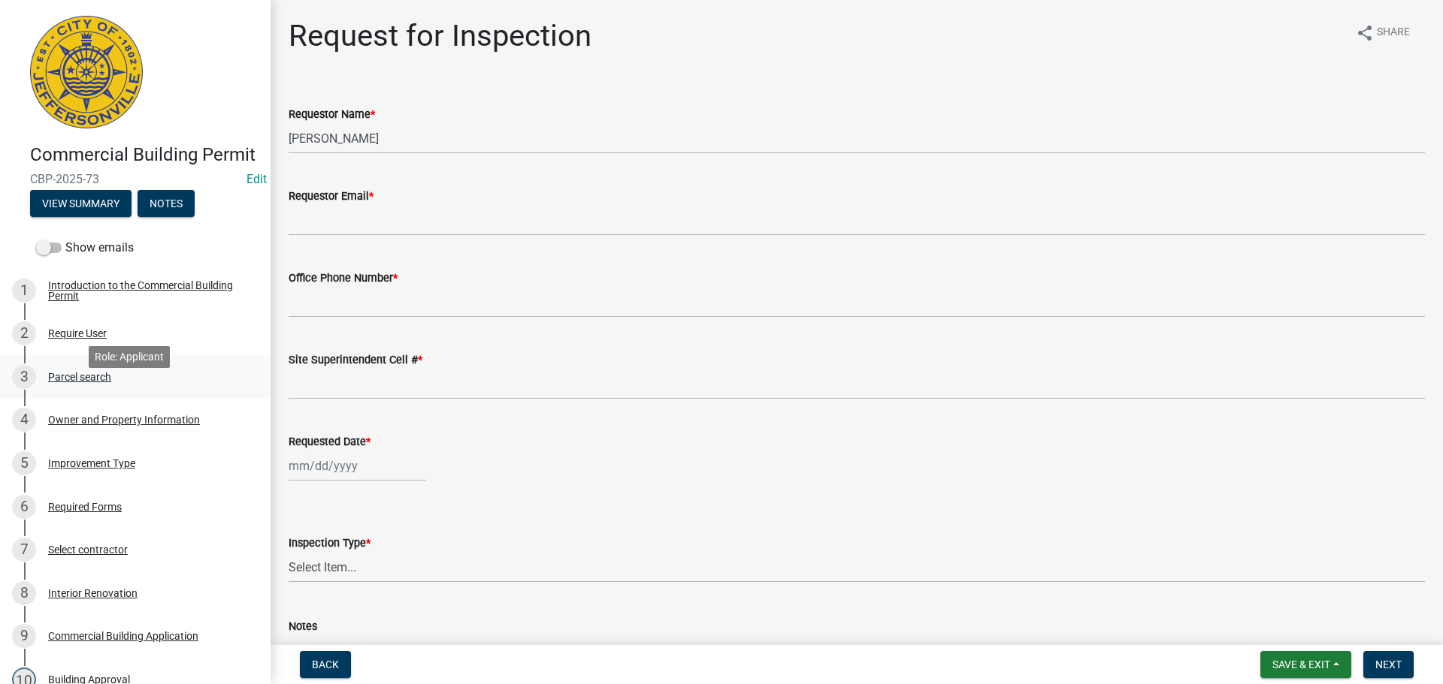
click at [90, 382] on div "Parcel search" at bounding box center [79, 377] width 63 height 11
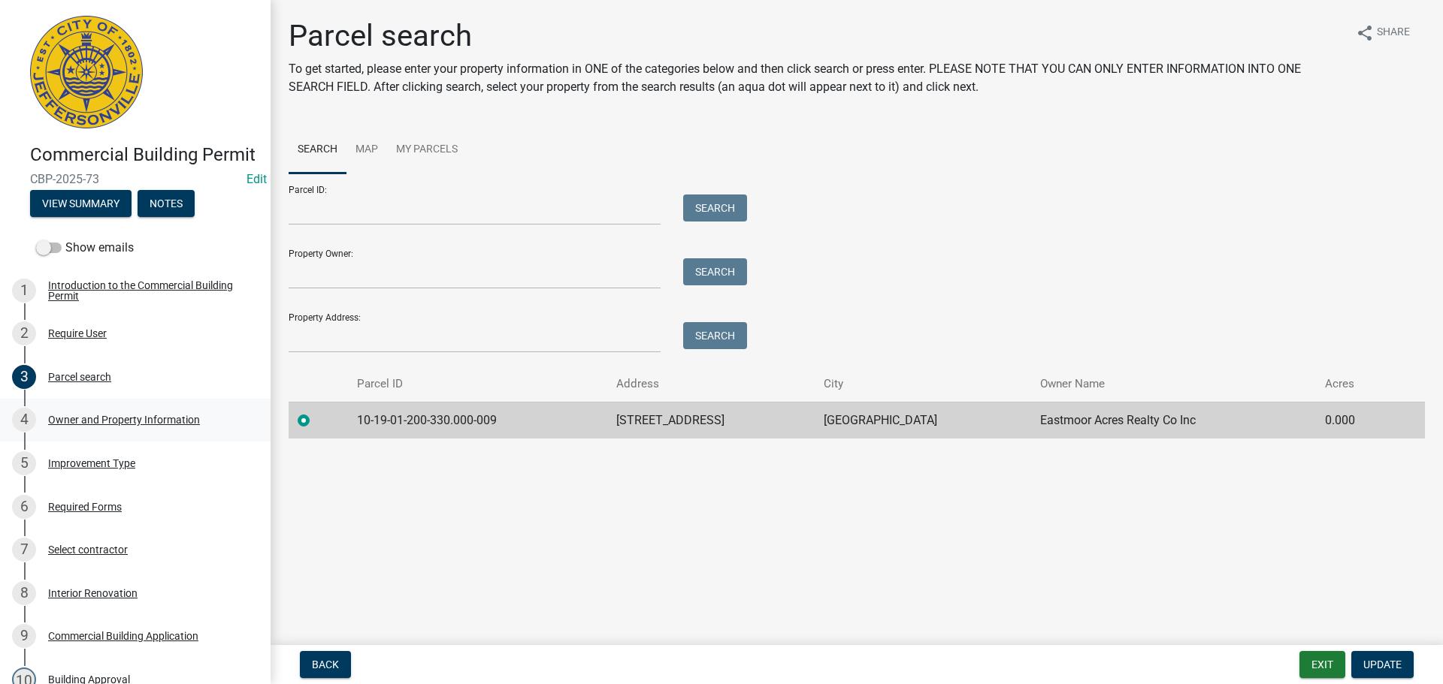
click at [122, 425] on div "Owner and Property Information" at bounding box center [124, 420] width 152 height 11
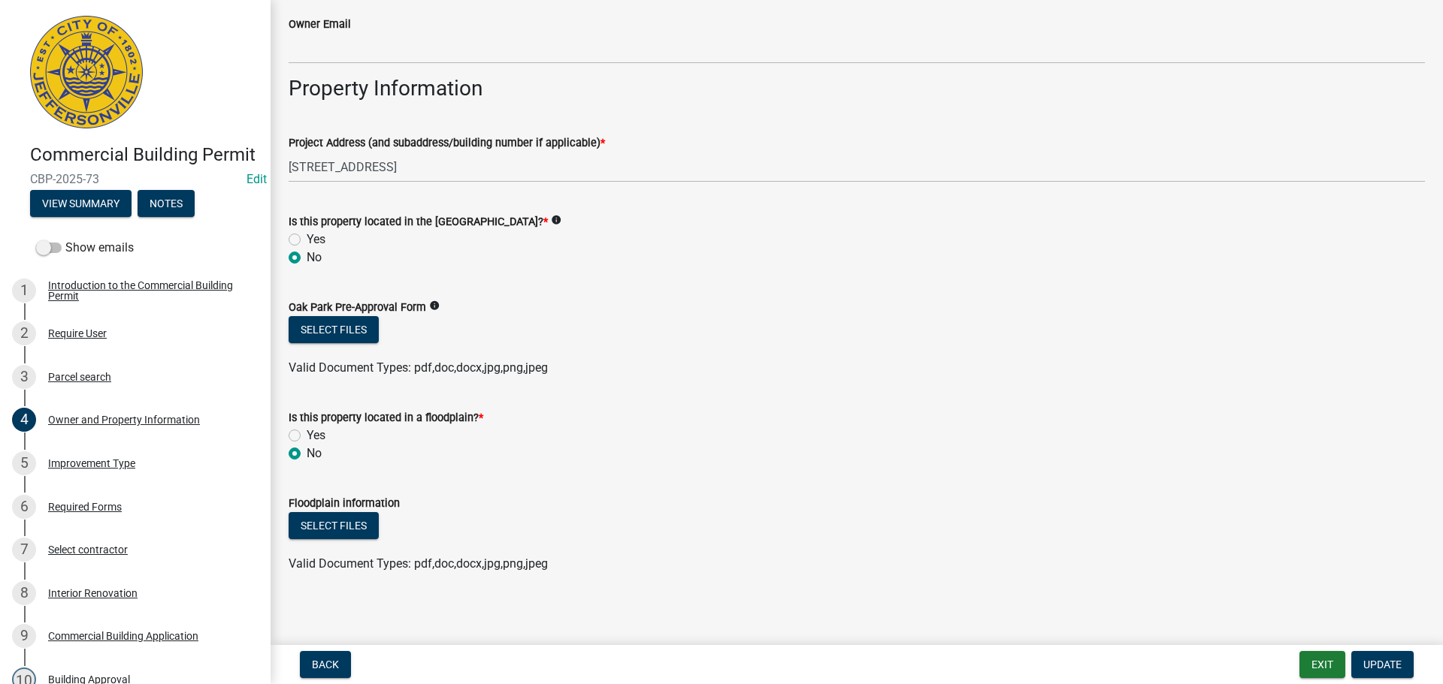
scroll to position [789, 0]
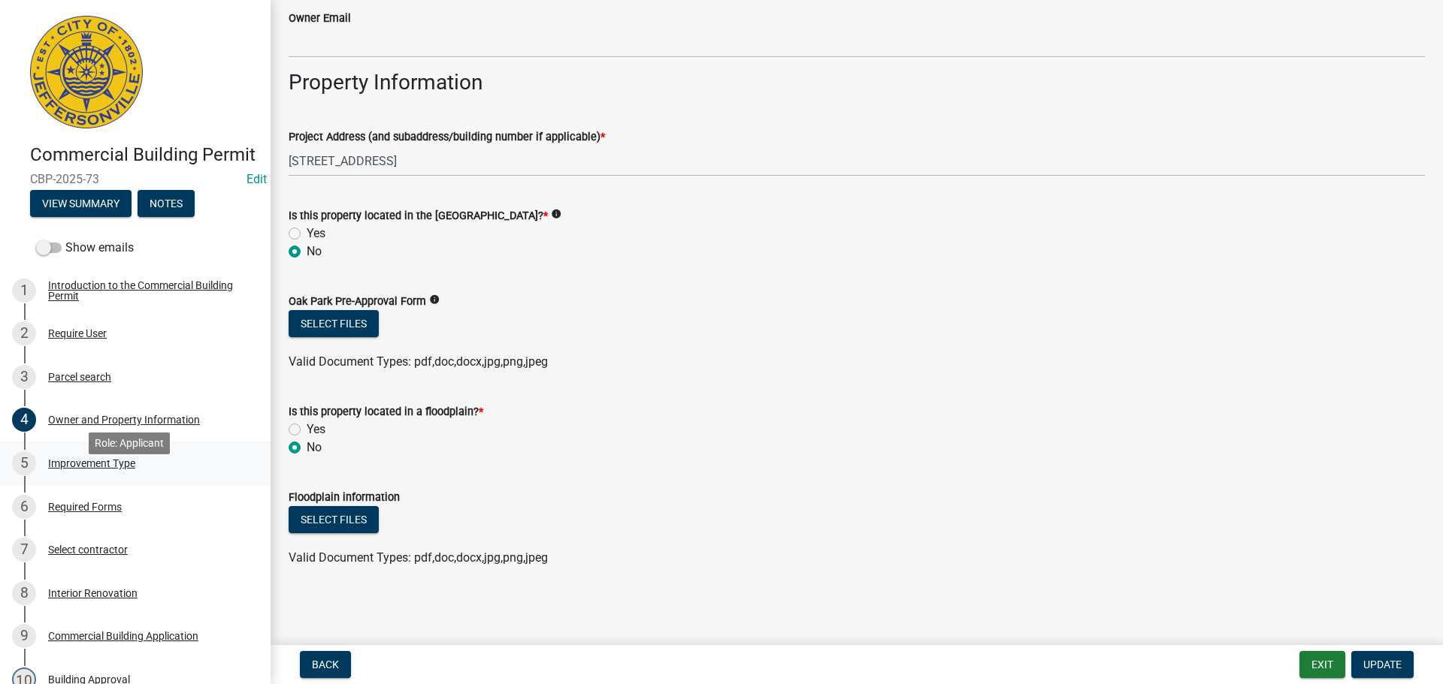
click at [92, 469] on div "Improvement Type" at bounding box center [91, 463] width 87 height 11
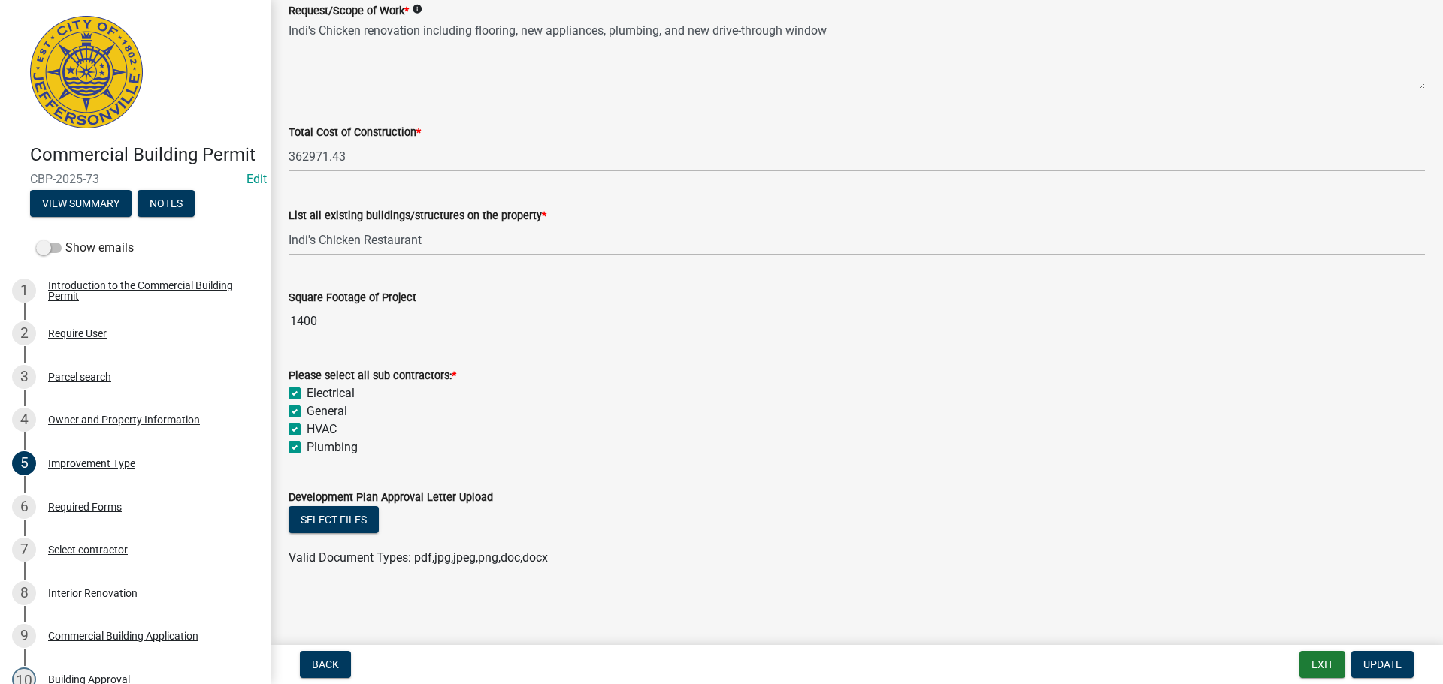
scroll to position [558, 0]
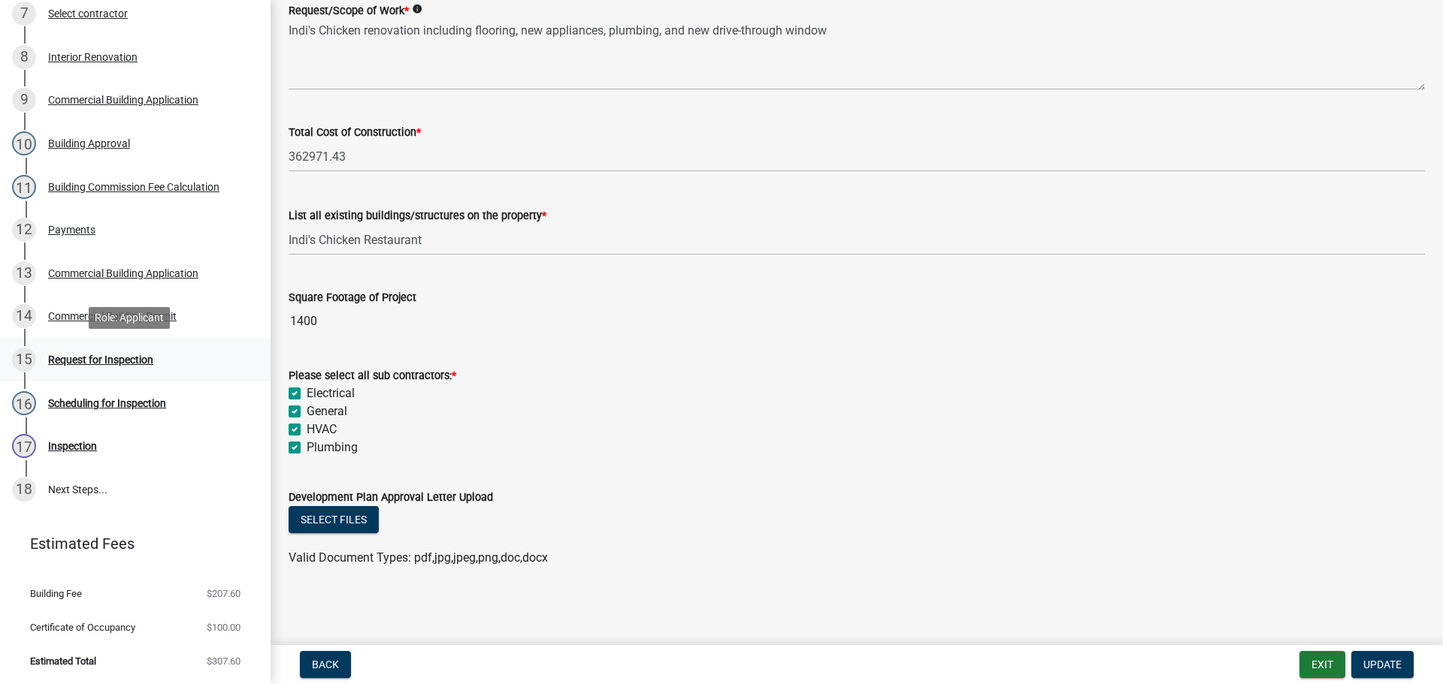
click at [81, 358] on div "Request for Inspection" at bounding box center [100, 360] width 105 height 11
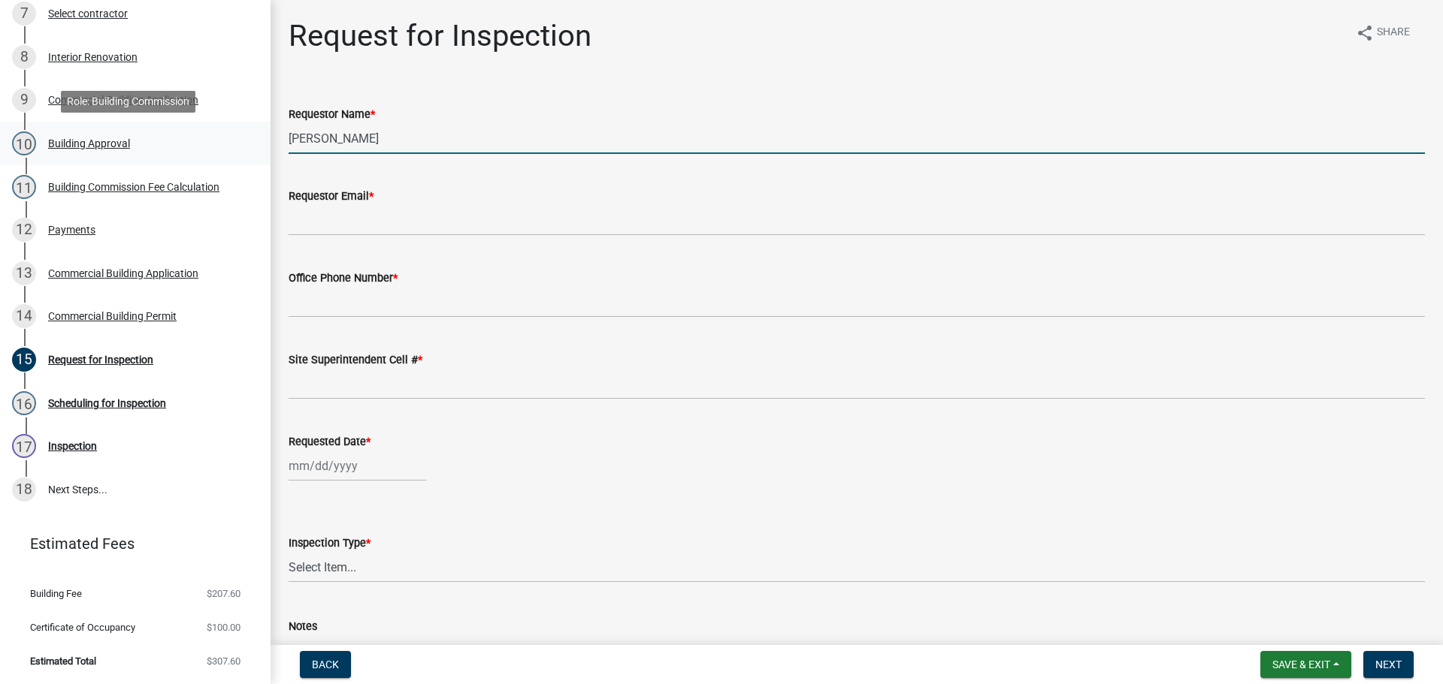
drag, startPoint x: 391, startPoint y: 137, endPoint x: 216, endPoint y: 130, distance: 174.5
click at [216, 130] on div "Commercial Building Permit CBP-2025-73 Edit View Summary Notes Show emails 1 In…" at bounding box center [721, 342] width 1443 height 684
type input "MICA"
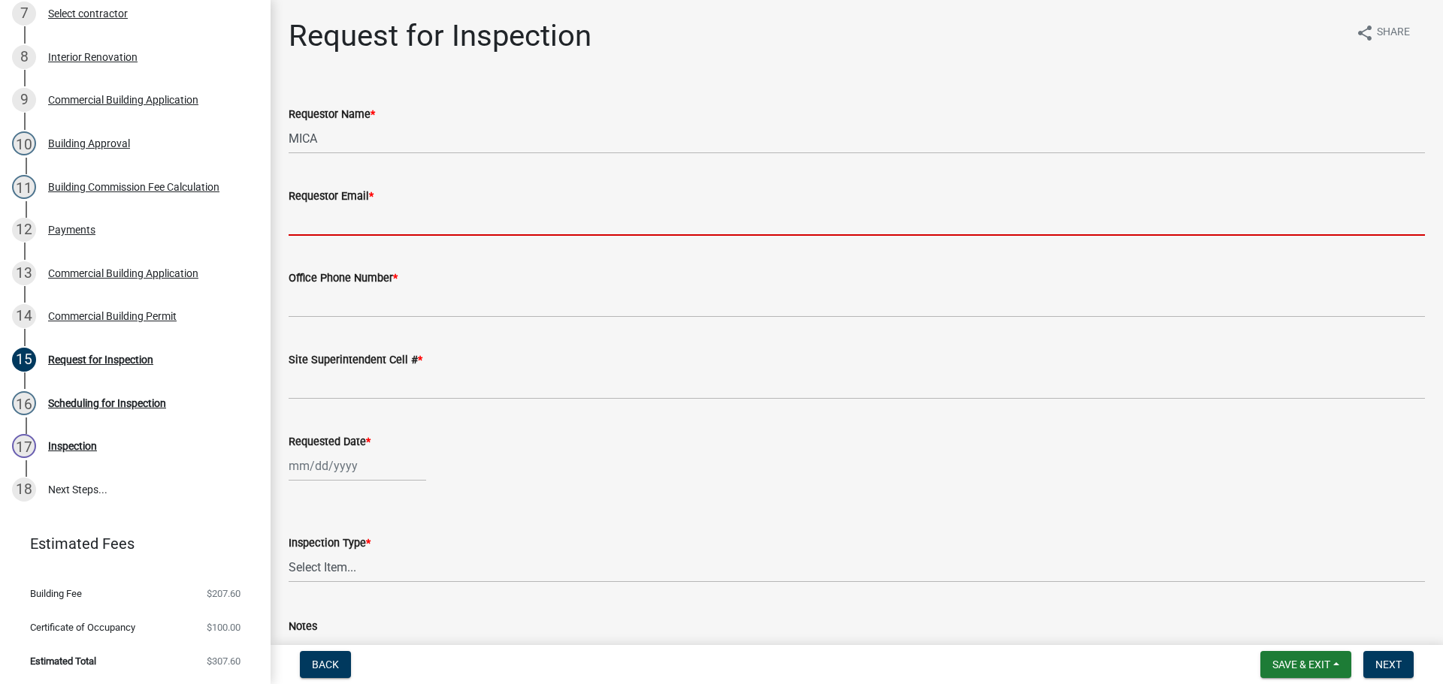
click at [347, 202] on label "Requestor Email *" at bounding box center [331, 197] width 85 height 11
click at [347, 205] on input "Requestor Email *" at bounding box center [857, 220] width 1136 height 31
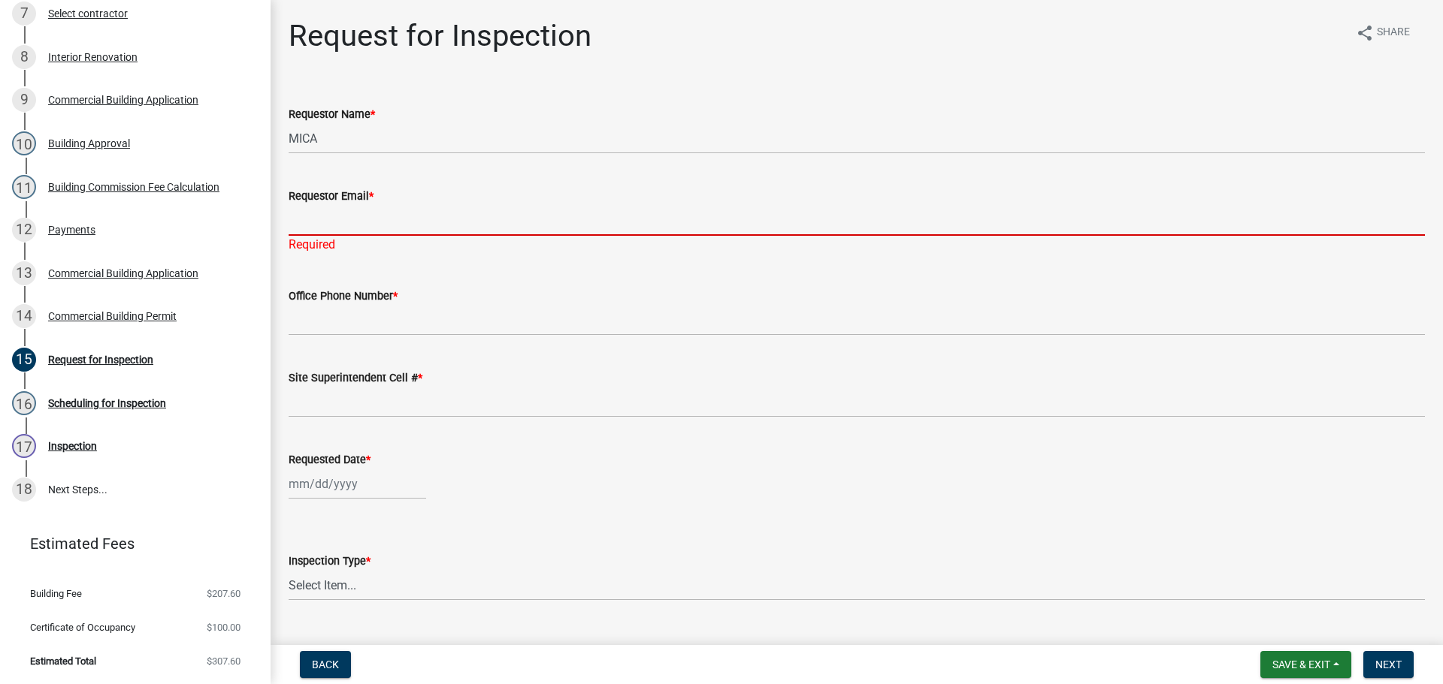
drag, startPoint x: 346, startPoint y: 217, endPoint x: 331, endPoint y: 216, distance: 15.0
click at [331, 216] on input "Requestor Email *" at bounding box center [857, 220] width 1136 height 31
type input "mbottorff@cityofjeff.net"
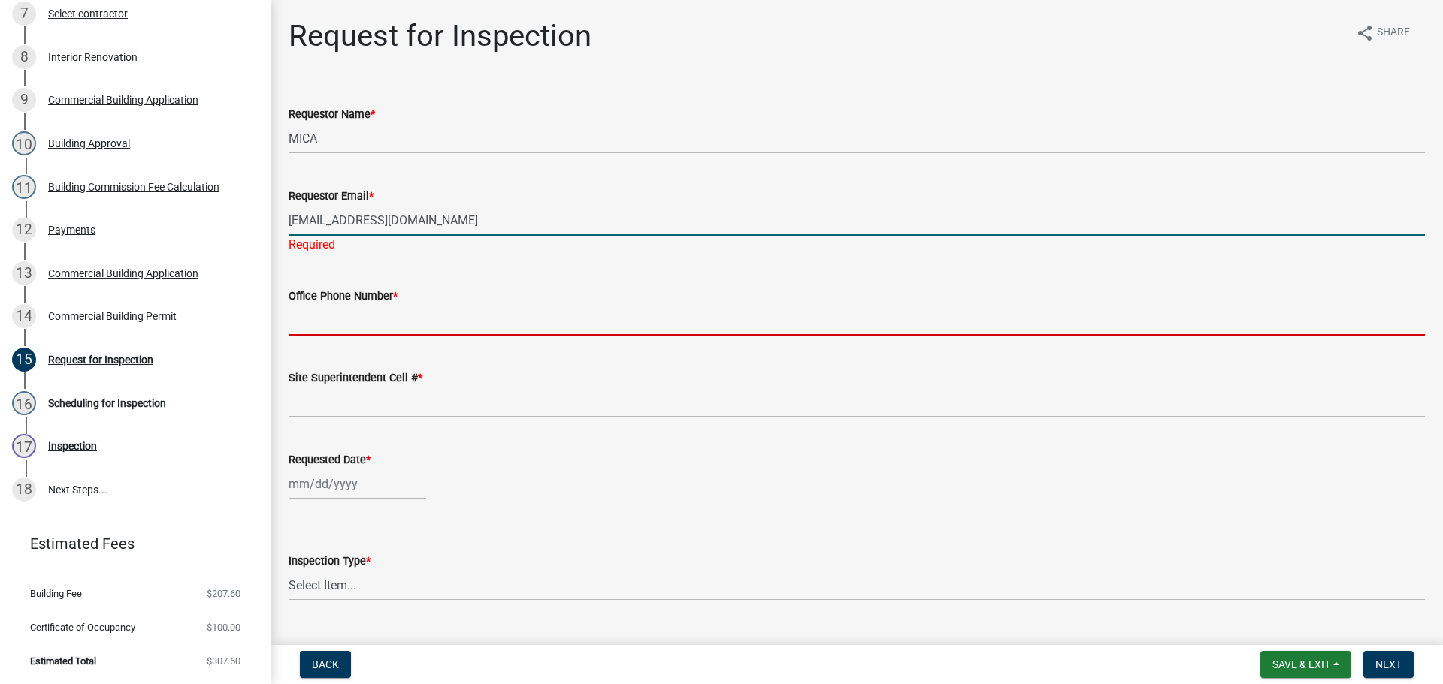
click at [300, 320] on wm-data-entity-input "Office Phone Number *" at bounding box center [857, 307] width 1136 height 82
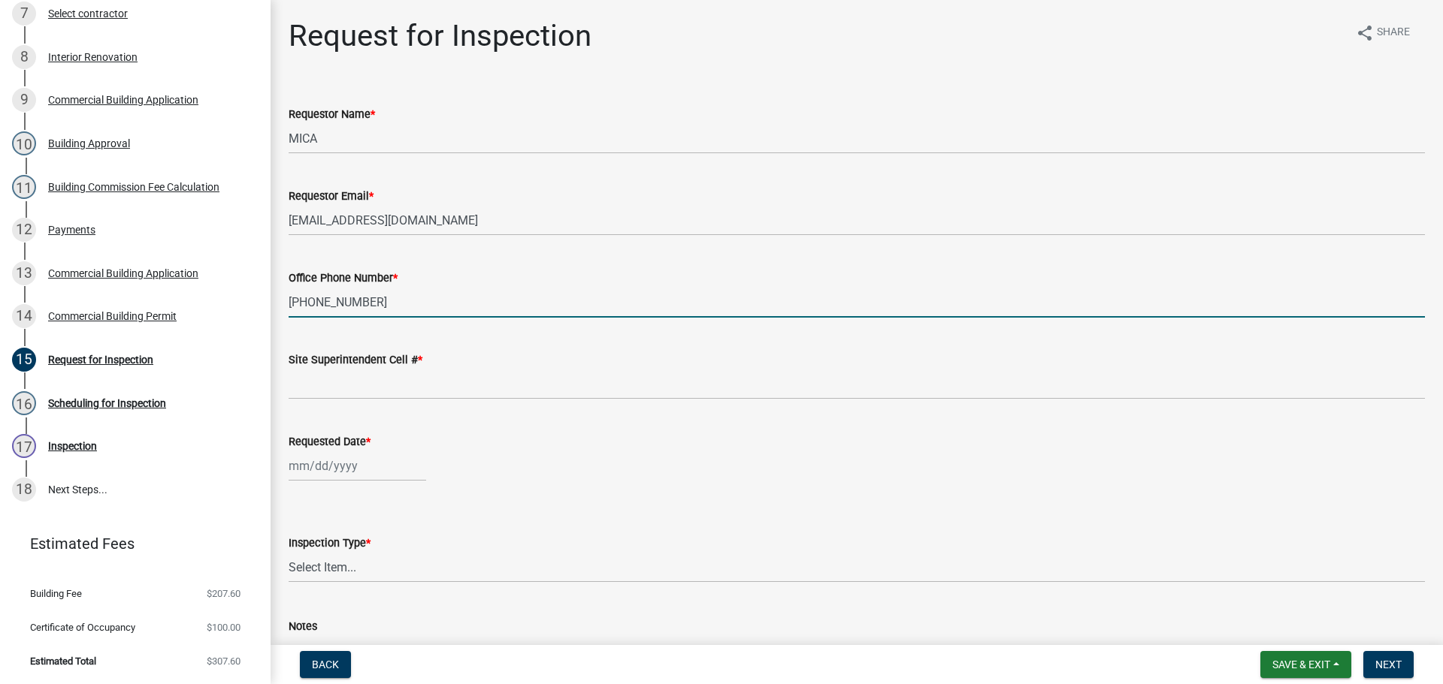
type input "502-889-5270"
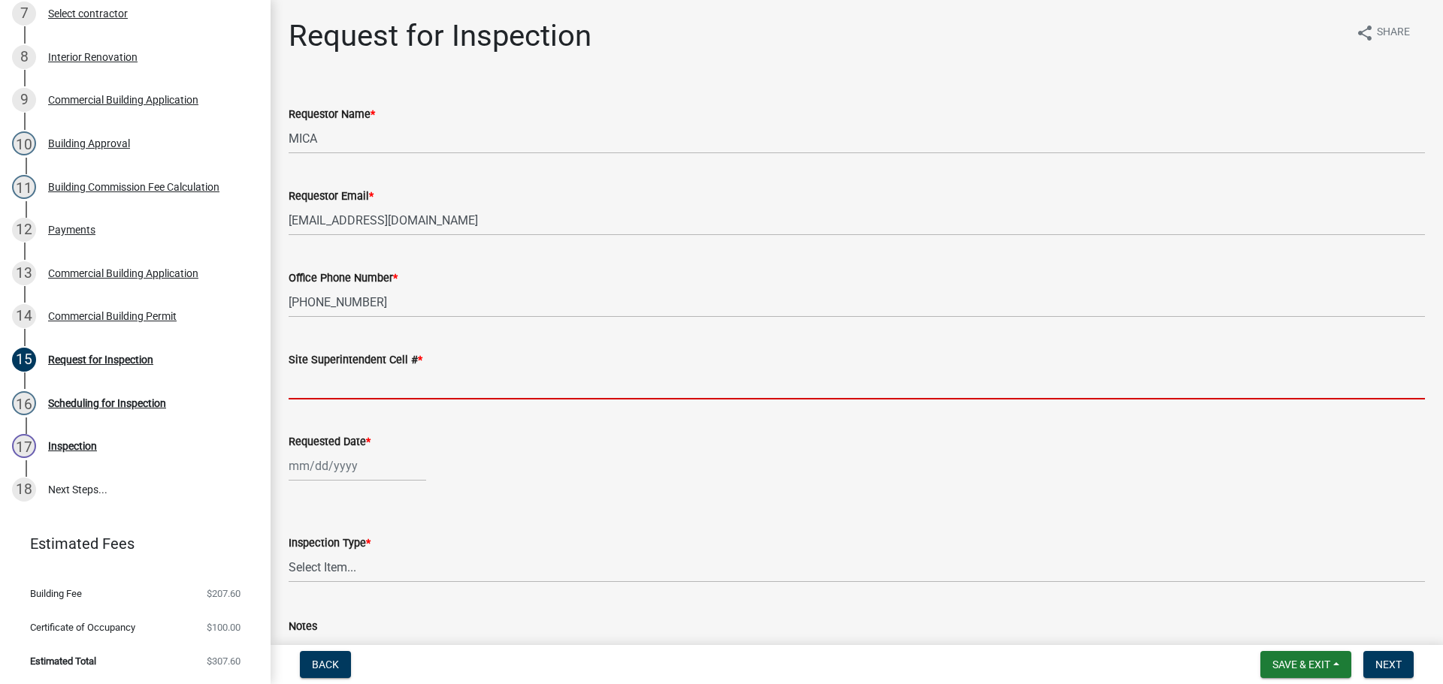
drag, startPoint x: 344, startPoint y: 379, endPoint x: 350, endPoint y: 400, distance: 21.2
click at [344, 379] on input "Site Superintendent Cell # *" at bounding box center [857, 384] width 1136 height 31
type input "SAME"
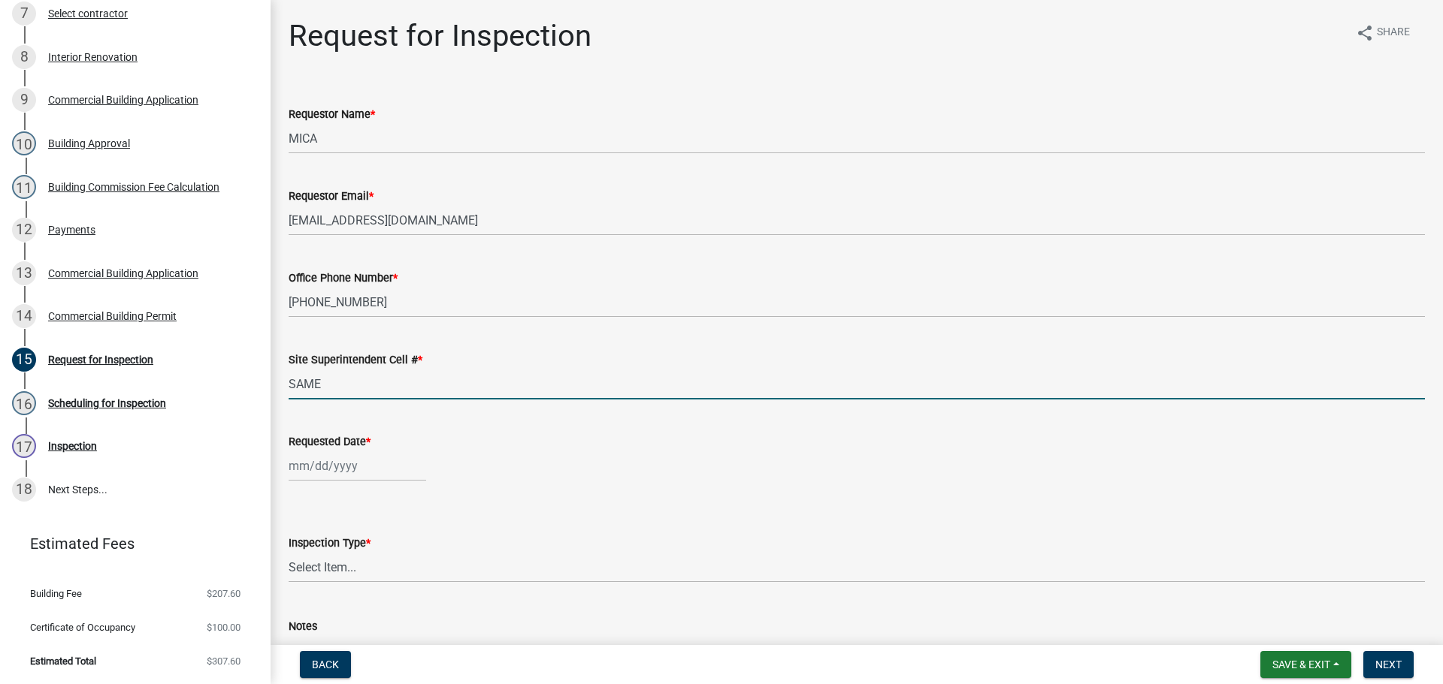
click at [334, 478] on div at bounding box center [357, 466] width 137 height 31
select select "10"
select select "2025"
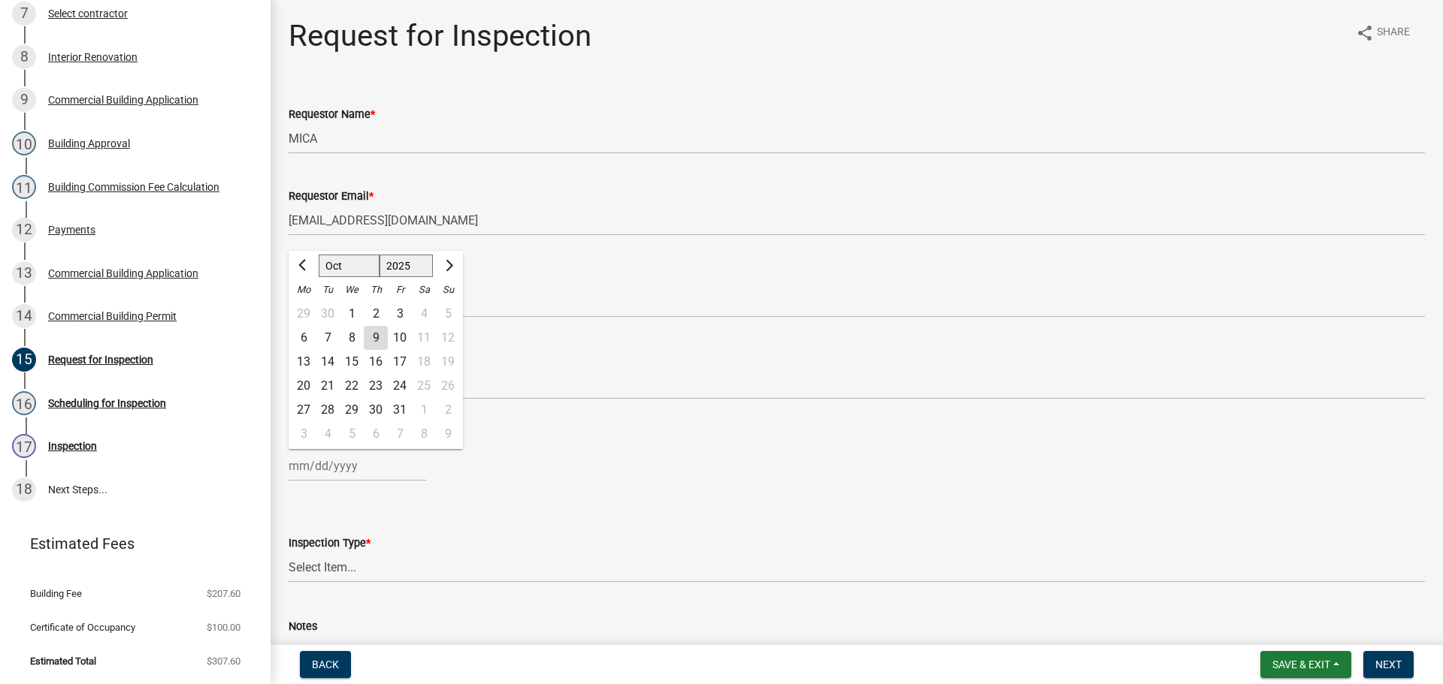
click at [400, 340] on div "10" at bounding box center [400, 338] width 24 height 24
type input "[DATE]"
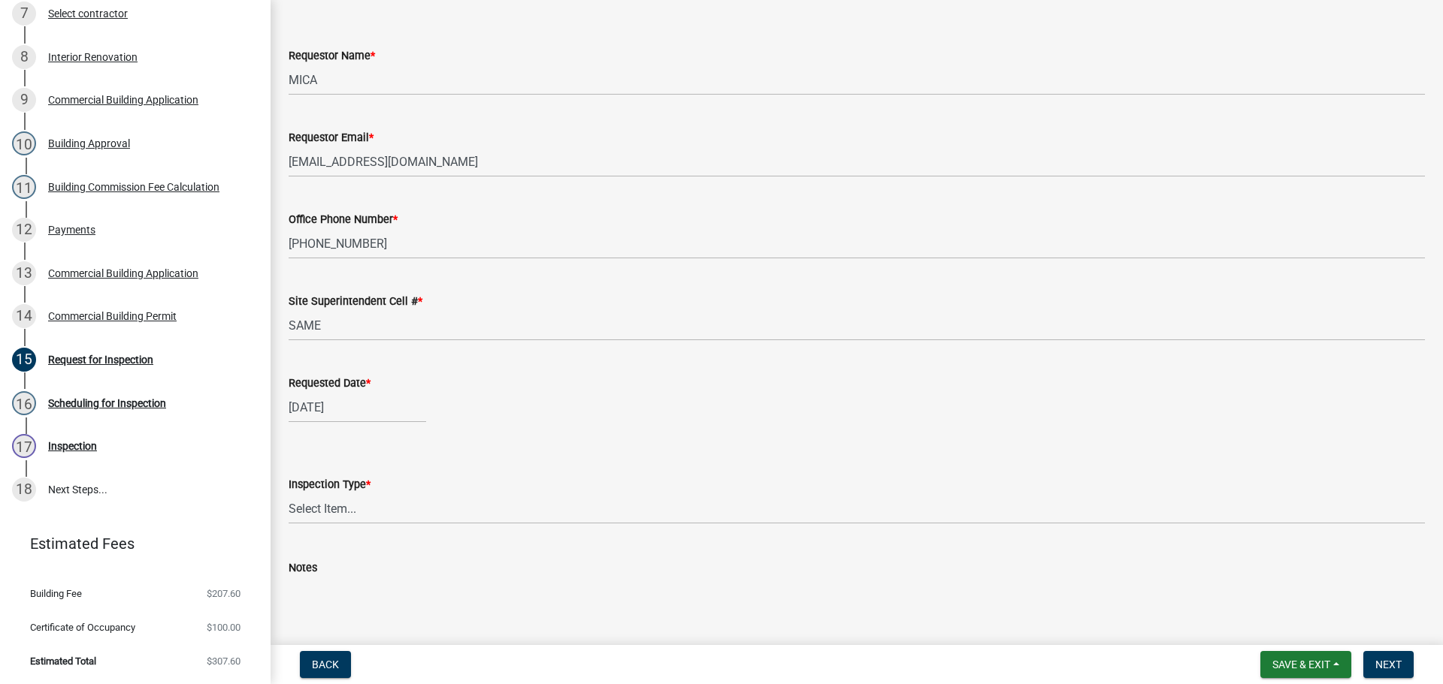
scroll to position [137, 0]
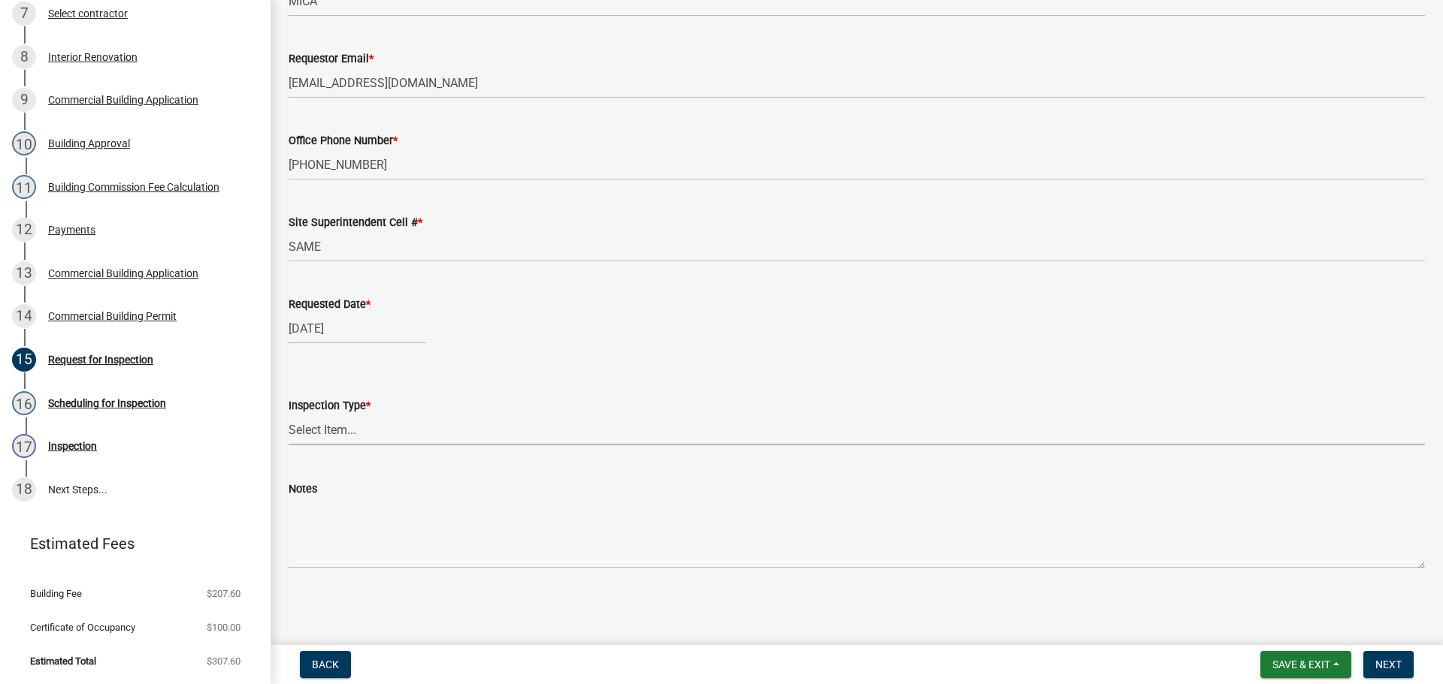
click at [313, 429] on select "Select Item... Footer Foundation Framing Final Misc" at bounding box center [857, 430] width 1136 height 31
click at [289, 415] on select "Select Item... Footer Foundation Framing Final Misc" at bounding box center [857, 430] width 1136 height 31
select select "cf00f61e-4b77-4892-83dd-df63e4708b2f"
click at [1388, 660] on span "Next" at bounding box center [1388, 665] width 26 height 12
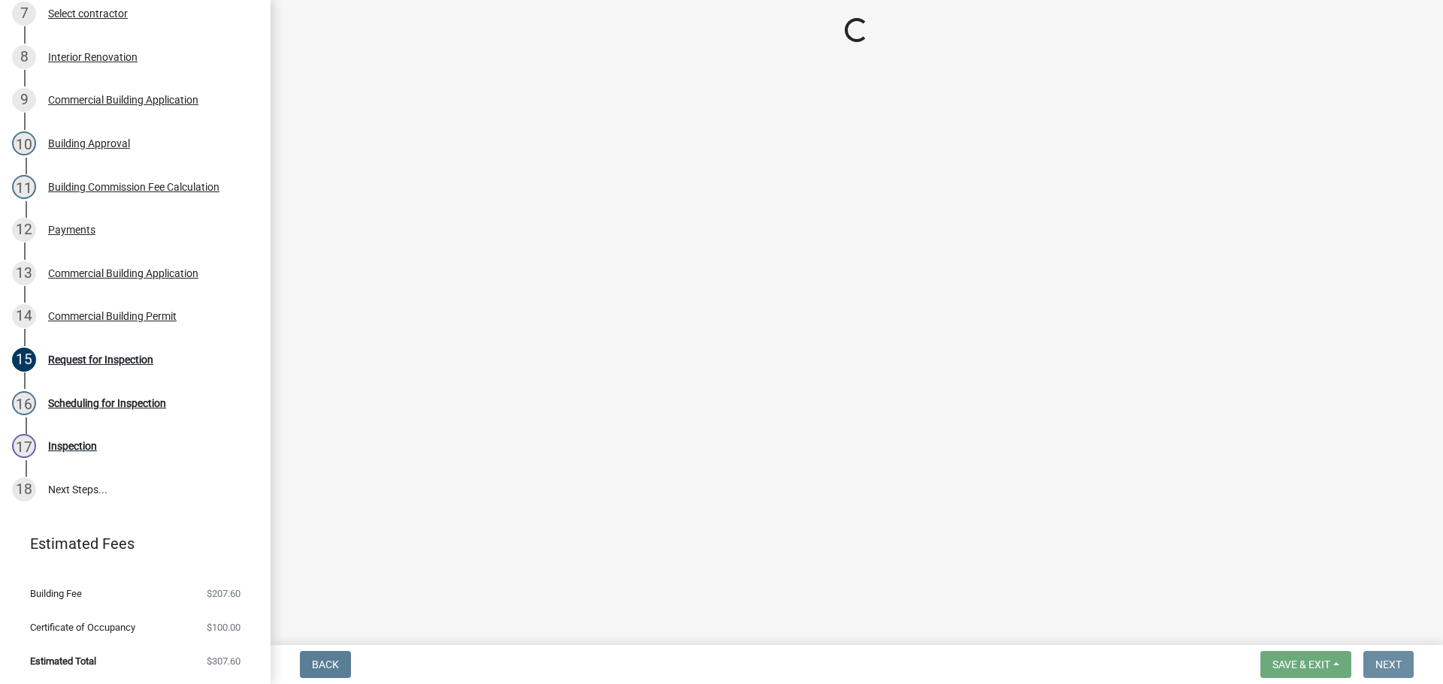
scroll to position [0, 0]
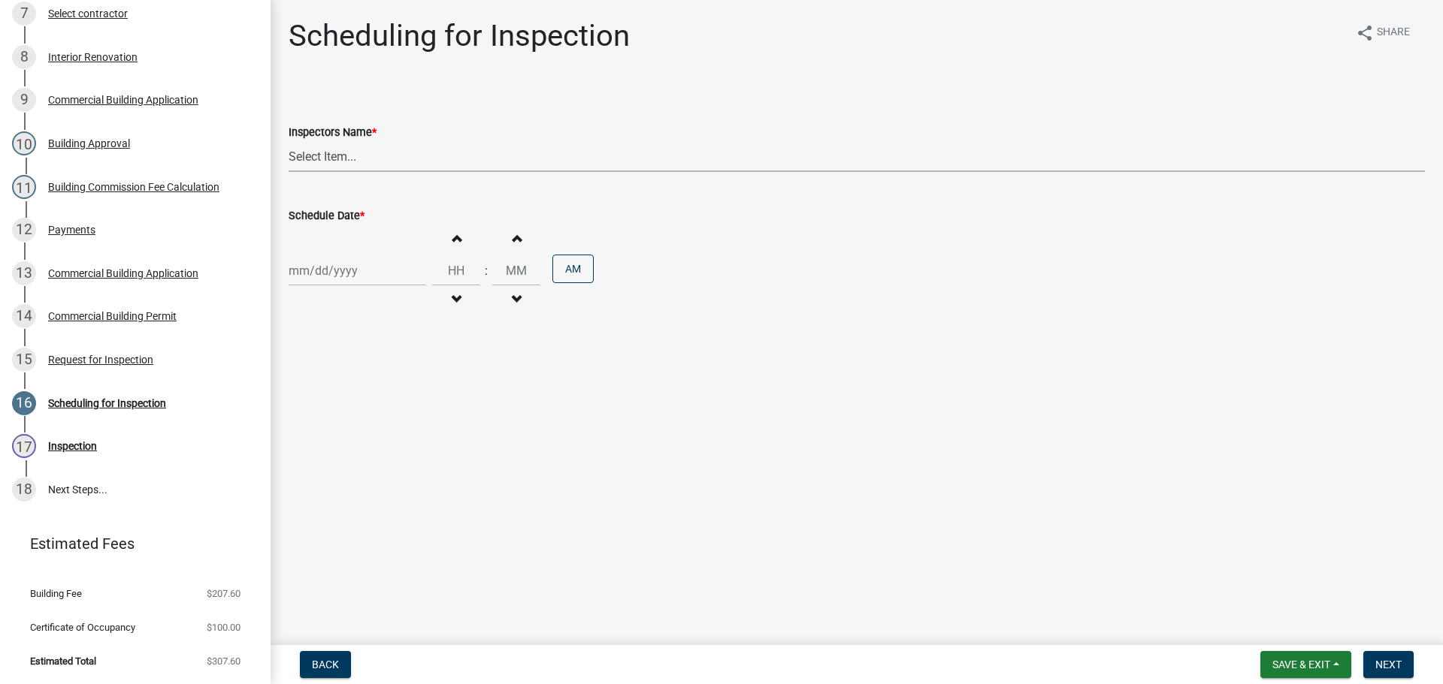
click at [322, 156] on select "Select Item... [PERSON_NAME] ([PERSON_NAME]) [PERSON_NAME] ([PERSON_NAME]) mkru…" at bounding box center [857, 156] width 1136 height 31
select select "fdb3bcc6-ce93-4663-8a18-5c08884dd177"
click at [289, 141] on select "Select Item... [PERSON_NAME] ([PERSON_NAME]) [PERSON_NAME] ([PERSON_NAME]) mkru…" at bounding box center [857, 156] width 1136 height 31
click at [320, 282] on div at bounding box center [357, 270] width 137 height 31
select select "10"
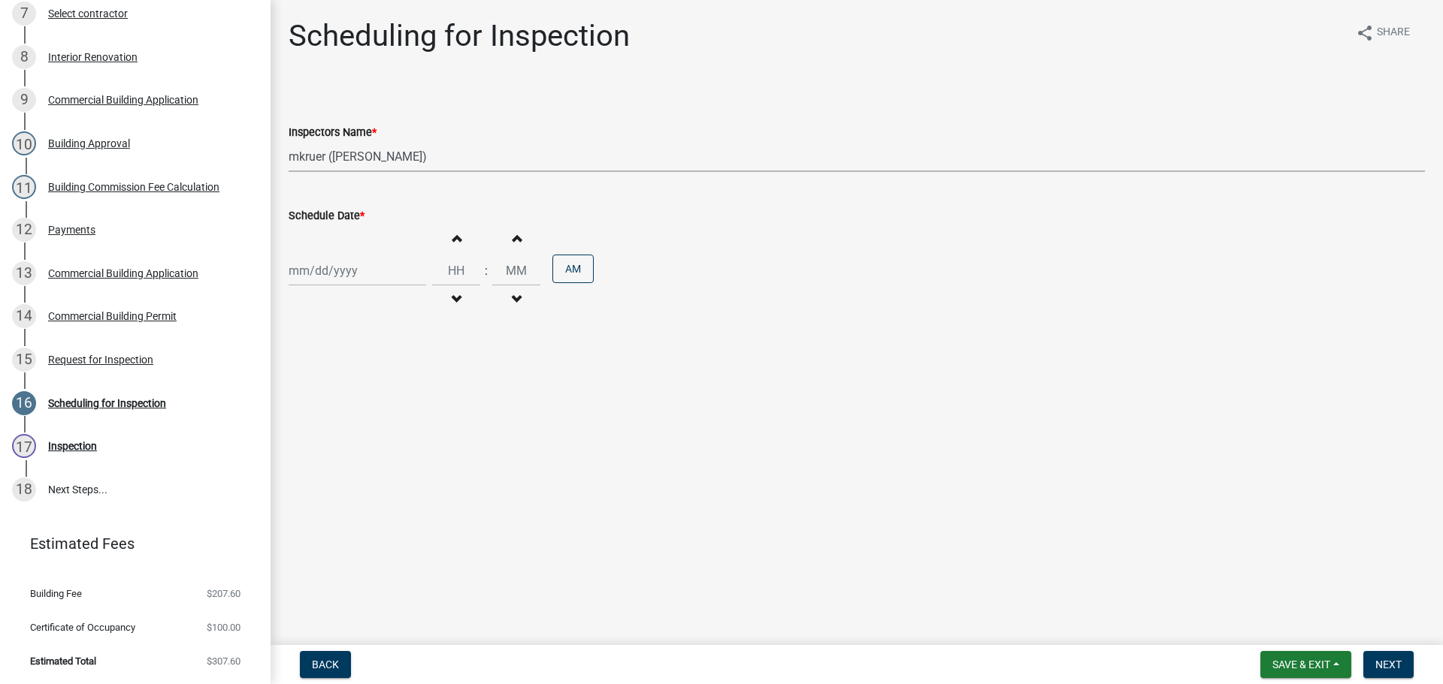
select select "2025"
click at [394, 370] on div "10" at bounding box center [400, 375] width 24 height 24
type input "[DATE]"
click at [1385, 666] on span "Next" at bounding box center [1388, 665] width 26 height 12
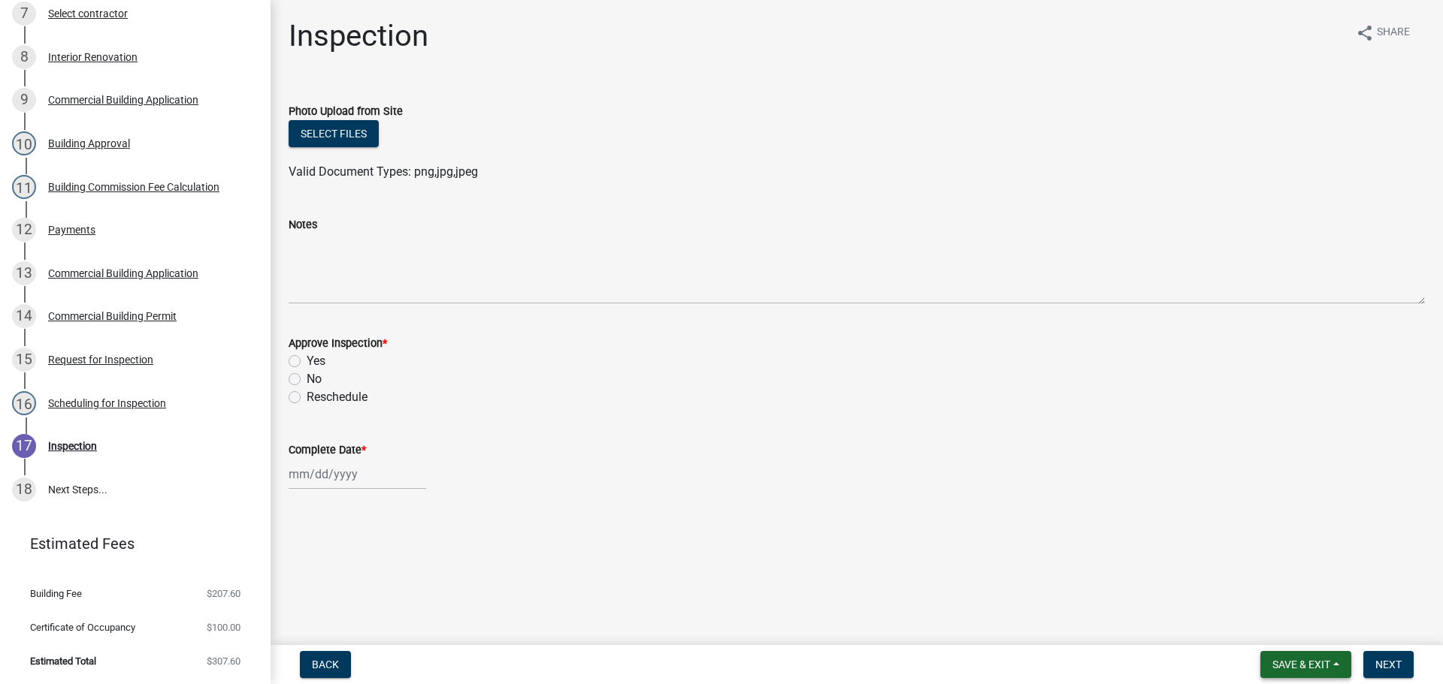
click at [1283, 663] on span "Save & Exit" at bounding box center [1301, 665] width 58 height 12
click at [1274, 639] on button "Save & Exit" at bounding box center [1291, 626] width 120 height 36
